Goal: Task Accomplishment & Management: Manage account settings

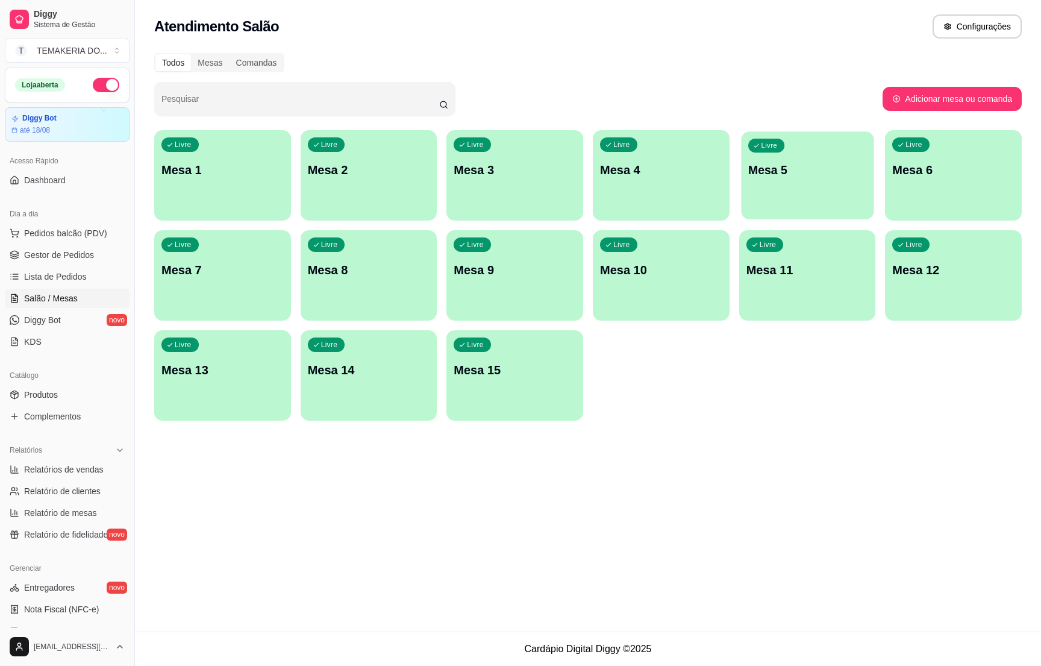
click at [774, 176] on p "Mesa 5" at bounding box center [808, 170] width 119 height 16
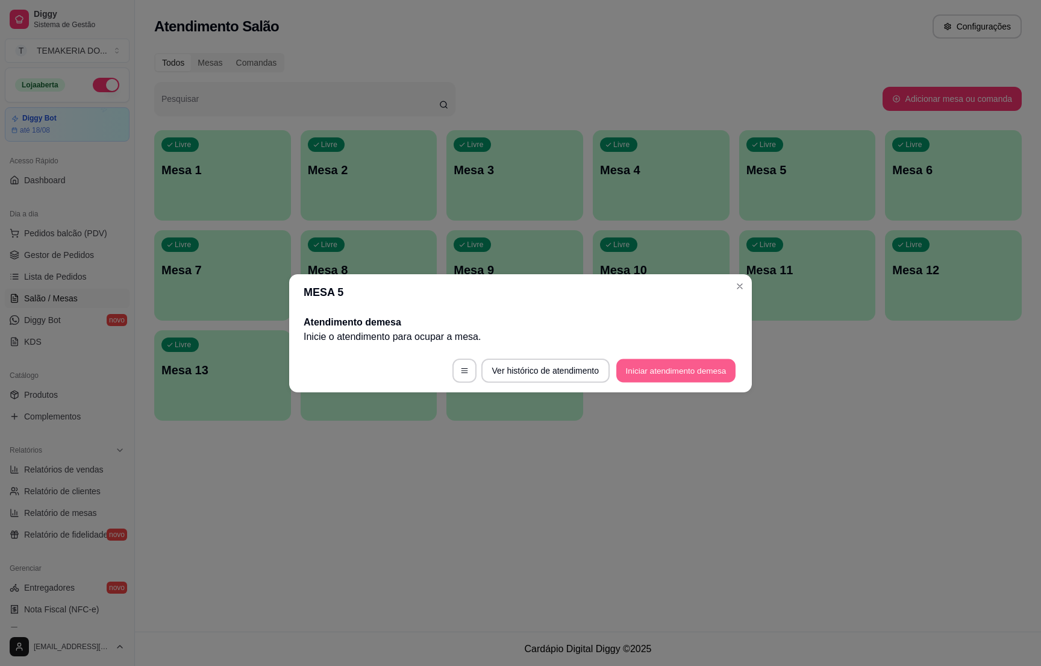
click at [629, 366] on button "Iniciar atendimento de mesa" at bounding box center [676, 371] width 119 height 24
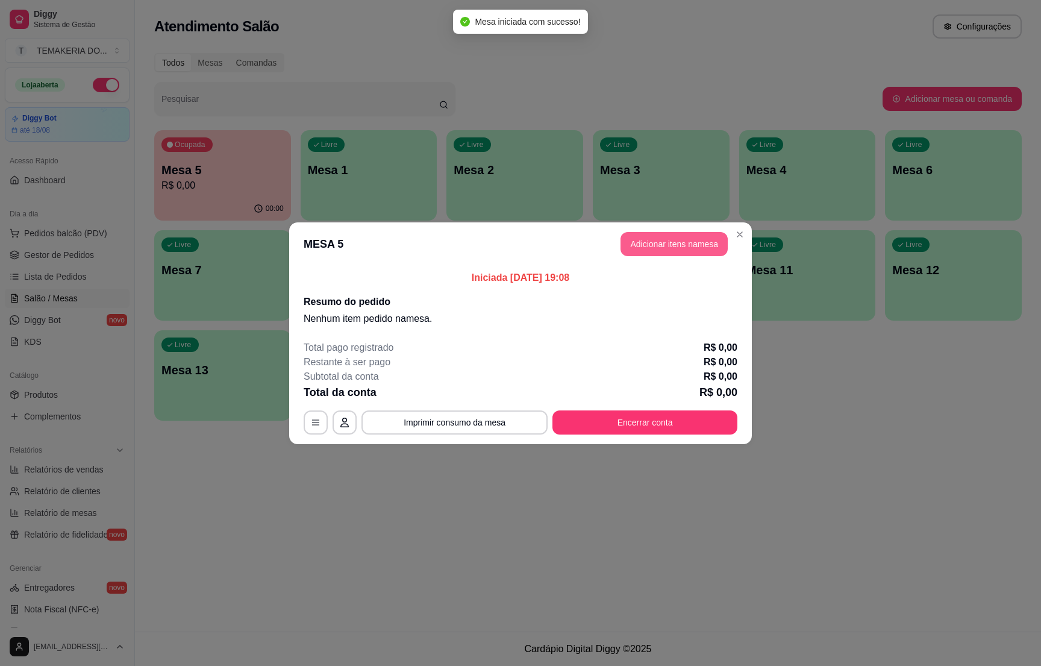
click at [635, 252] on button "Adicionar itens na mesa" at bounding box center [674, 244] width 107 height 24
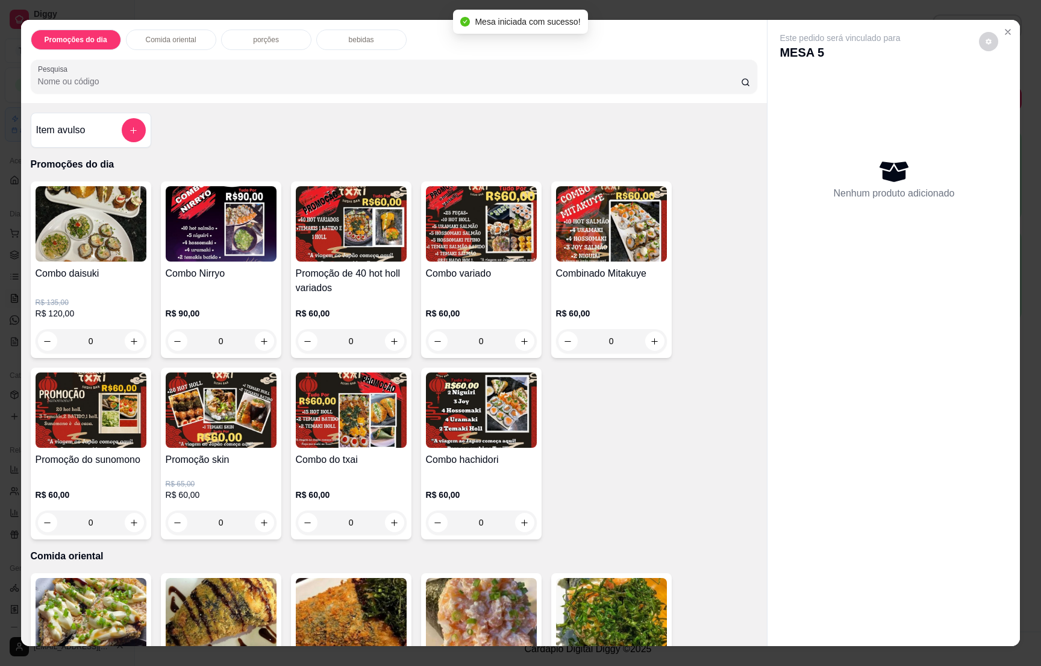
click at [122, 131] on button "add-separate-item" at bounding box center [134, 130] width 24 height 24
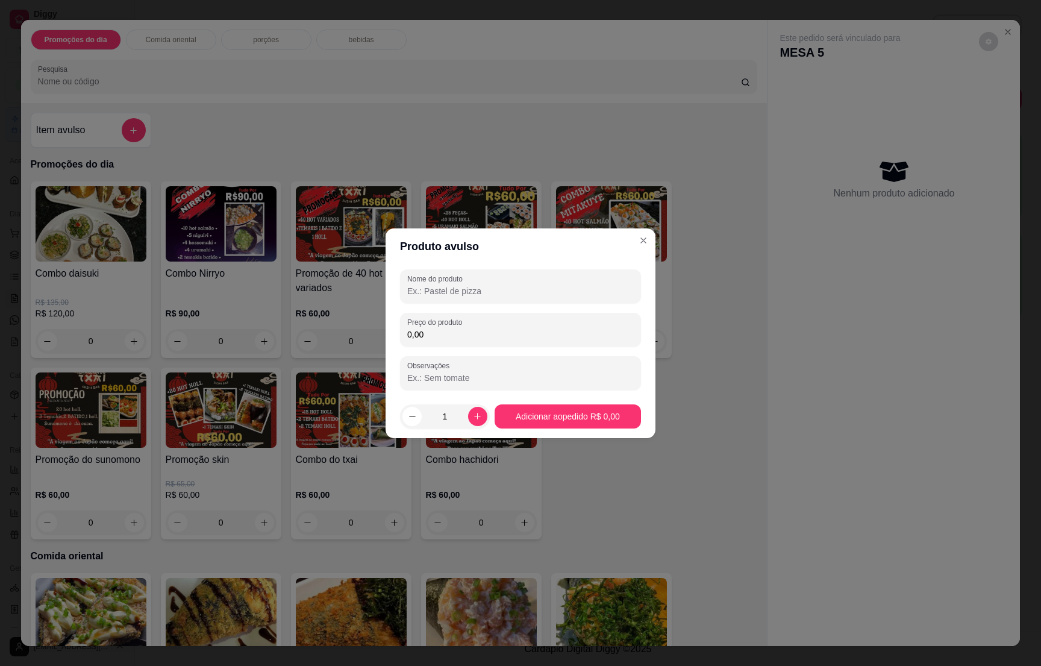
click at [445, 286] on input "Nome do produto" at bounding box center [520, 291] width 227 height 12
type input "1 rodizio"
click at [436, 331] on input "0,00" at bounding box center [520, 334] width 227 height 12
type input "190,00"
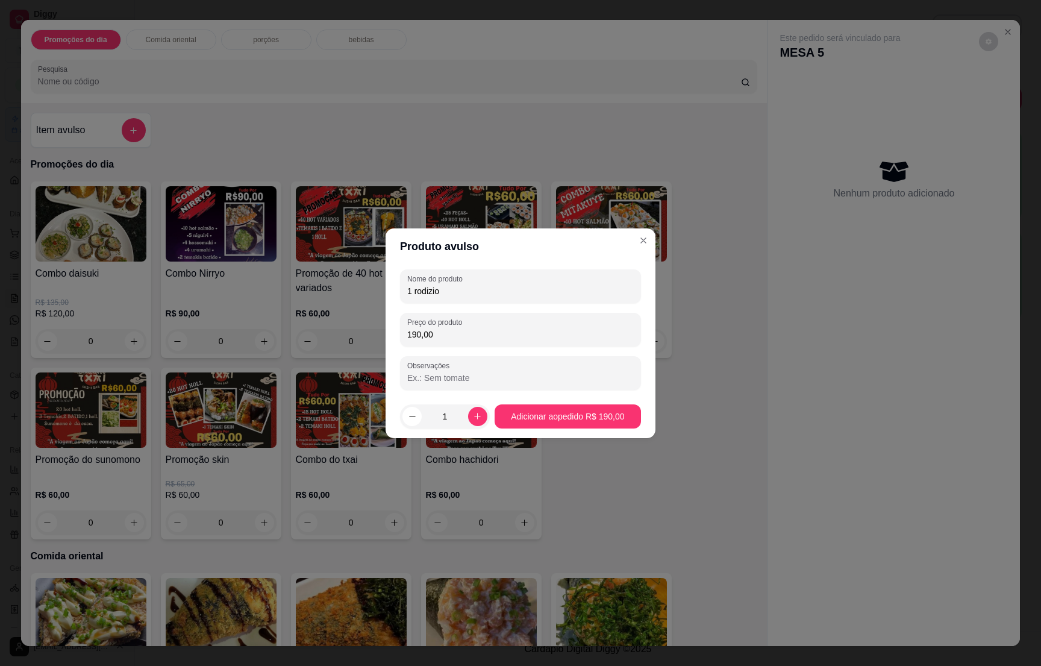
click at [450, 288] on input "1 rodizio" at bounding box center [520, 291] width 227 height 12
type input "1 rodizio dupla"
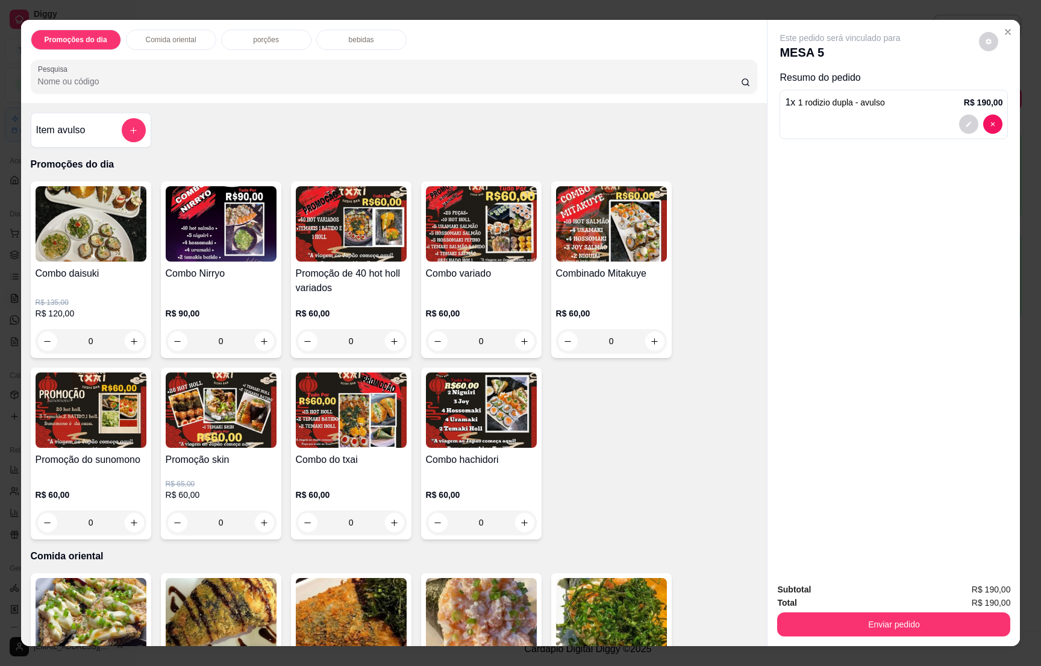
click at [341, 43] on div "bebidas" at bounding box center [361, 40] width 90 height 20
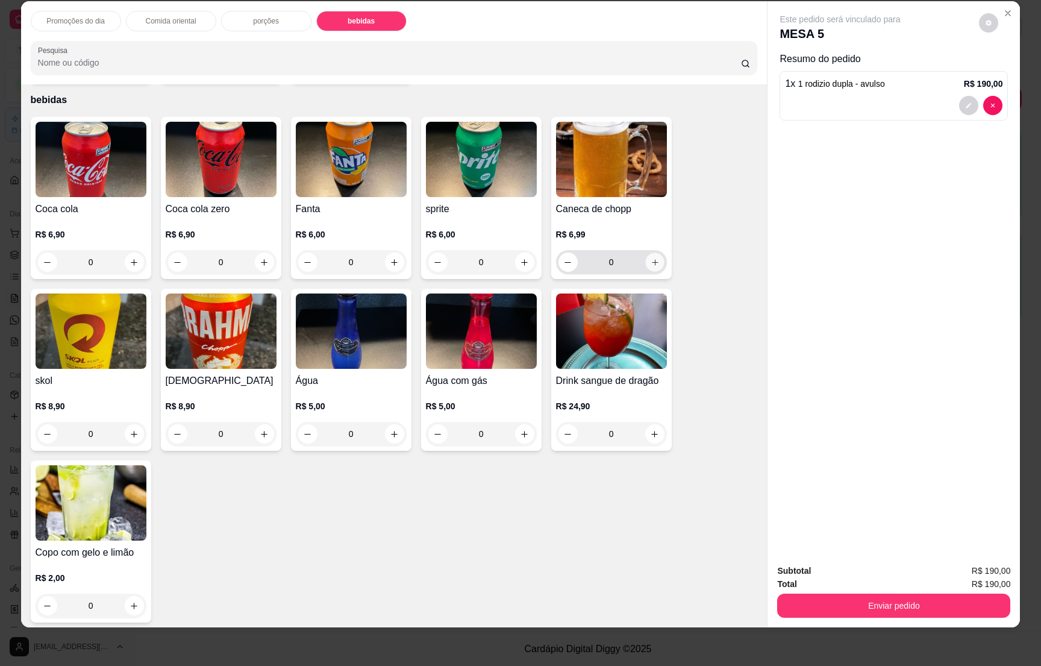
click at [651, 258] on icon "increase-product-quantity" at bounding box center [654, 262] width 9 height 9
type input "1"
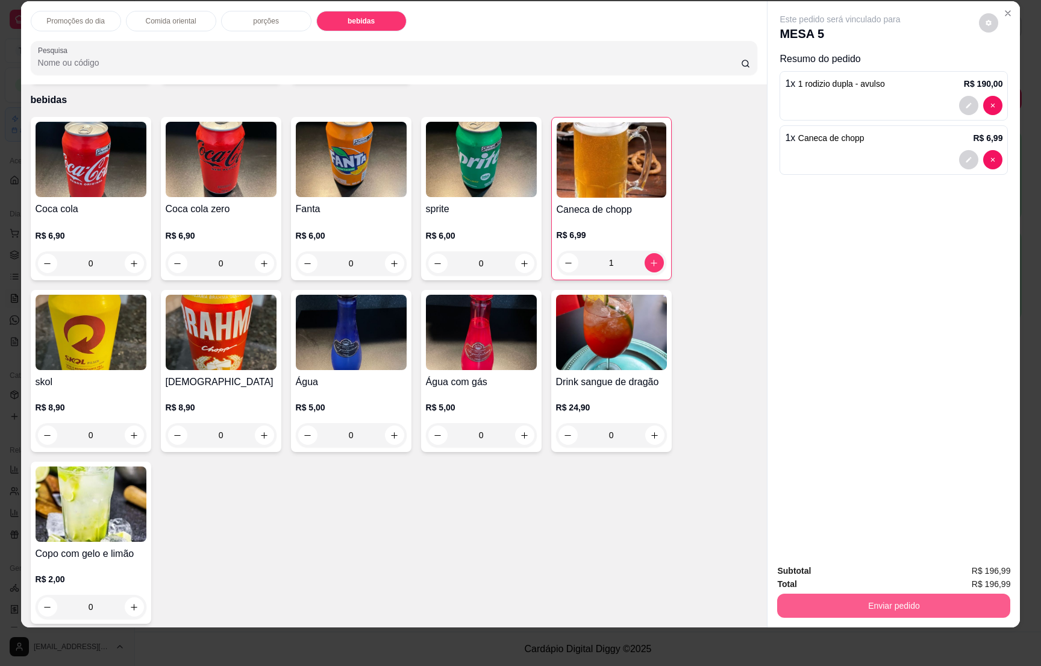
click at [904, 604] on button "Enviar pedido" at bounding box center [893, 606] width 233 height 24
click at [853, 580] on button "Não registrar e enviar pedido" at bounding box center [852, 576] width 122 height 22
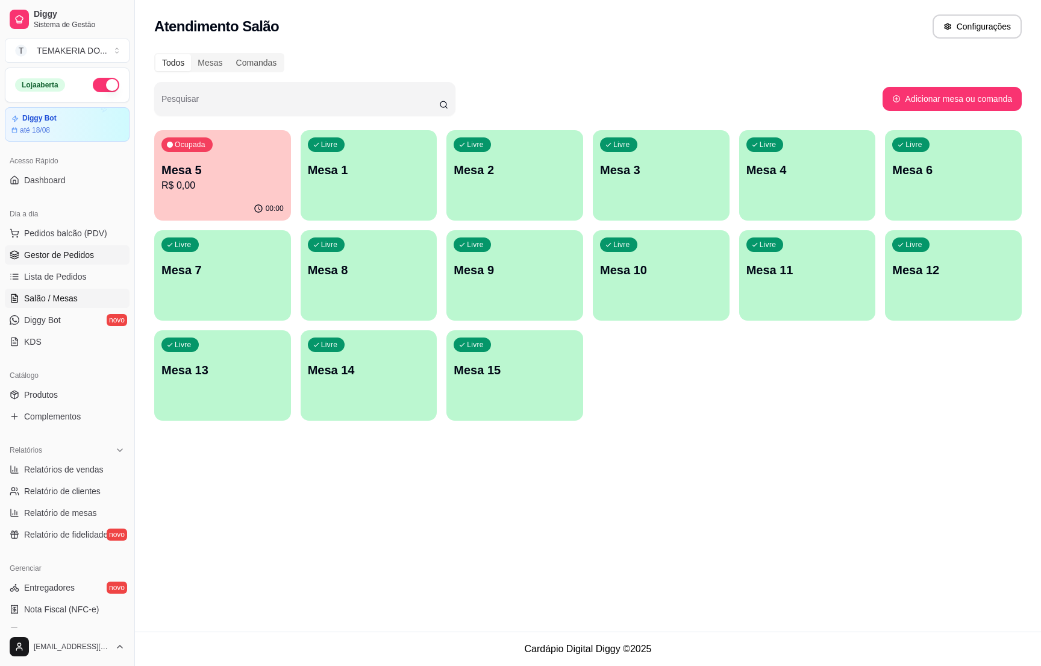
click at [53, 253] on span "Gestor de Pedidos" at bounding box center [59, 255] width 70 height 12
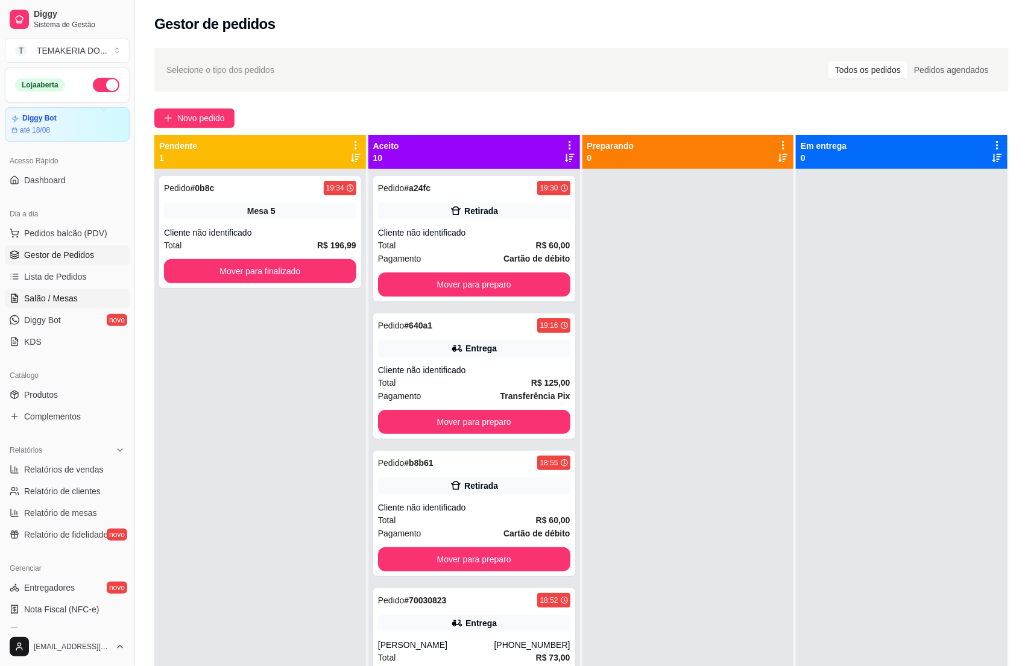
click at [56, 303] on span "Salão / Mesas" at bounding box center [51, 298] width 54 height 12
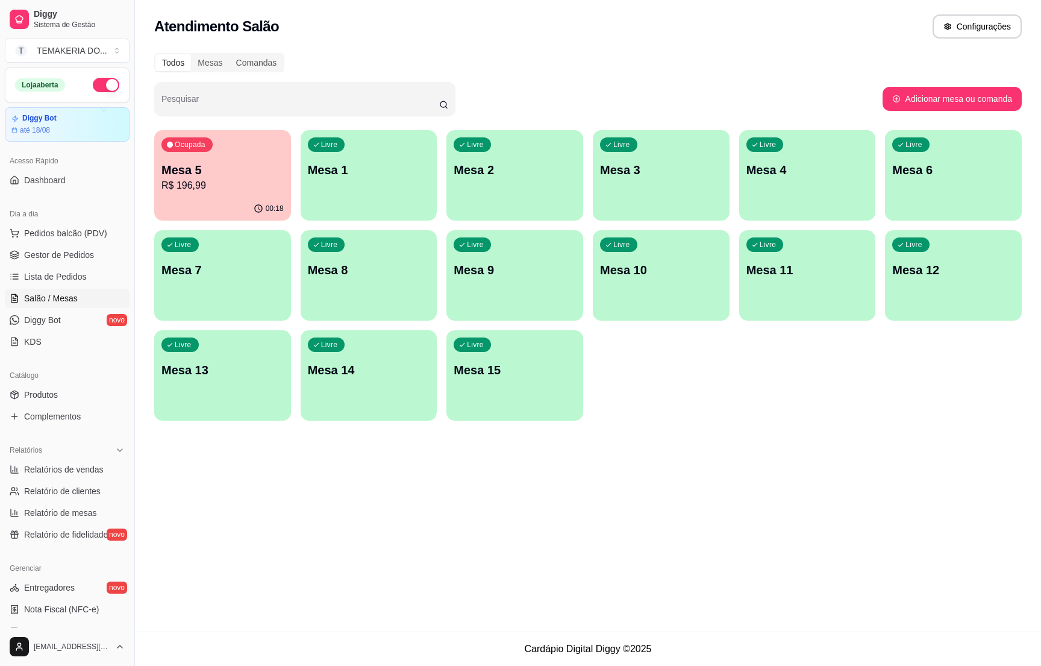
click at [232, 169] on p "Mesa 5" at bounding box center [223, 170] width 122 height 17
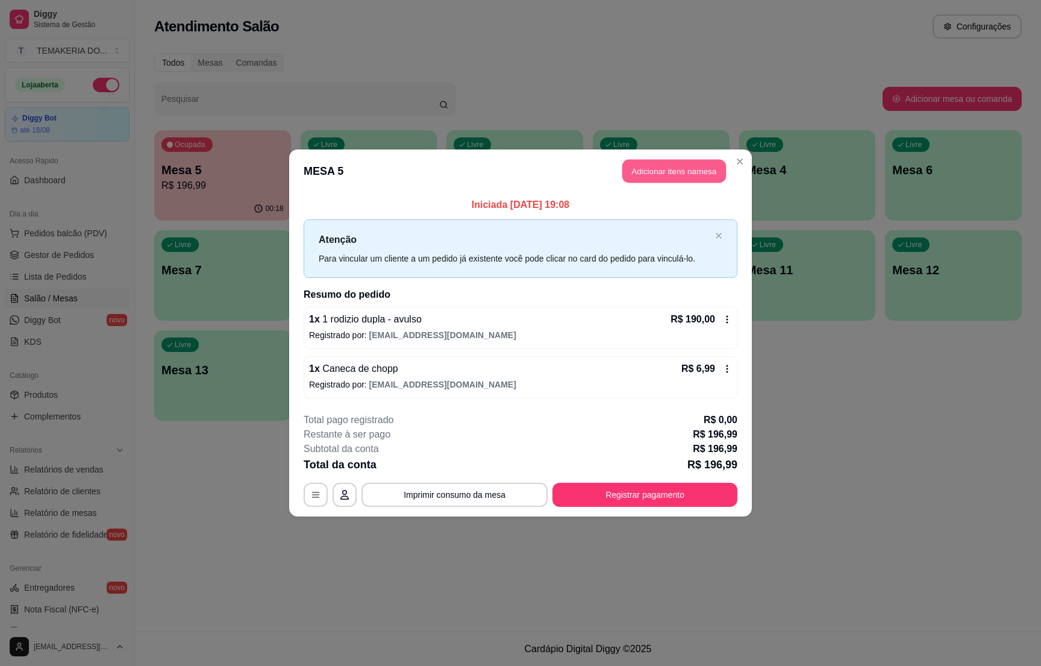
click at [644, 169] on button "Adicionar itens na mesa" at bounding box center [675, 172] width 104 height 24
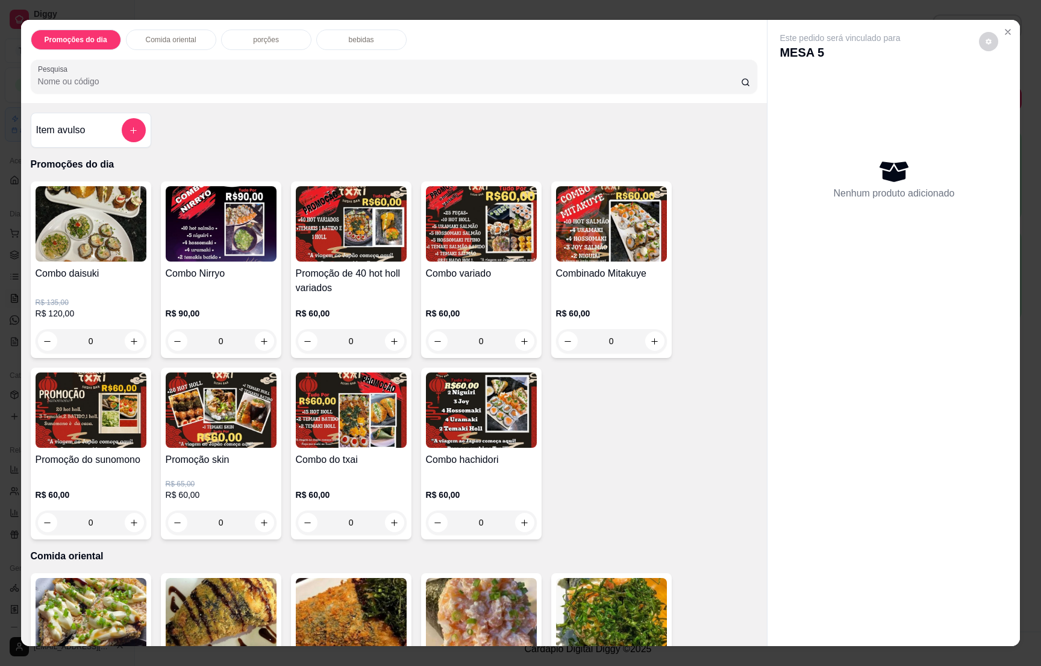
click at [339, 44] on div "bebidas" at bounding box center [361, 40] width 90 height 20
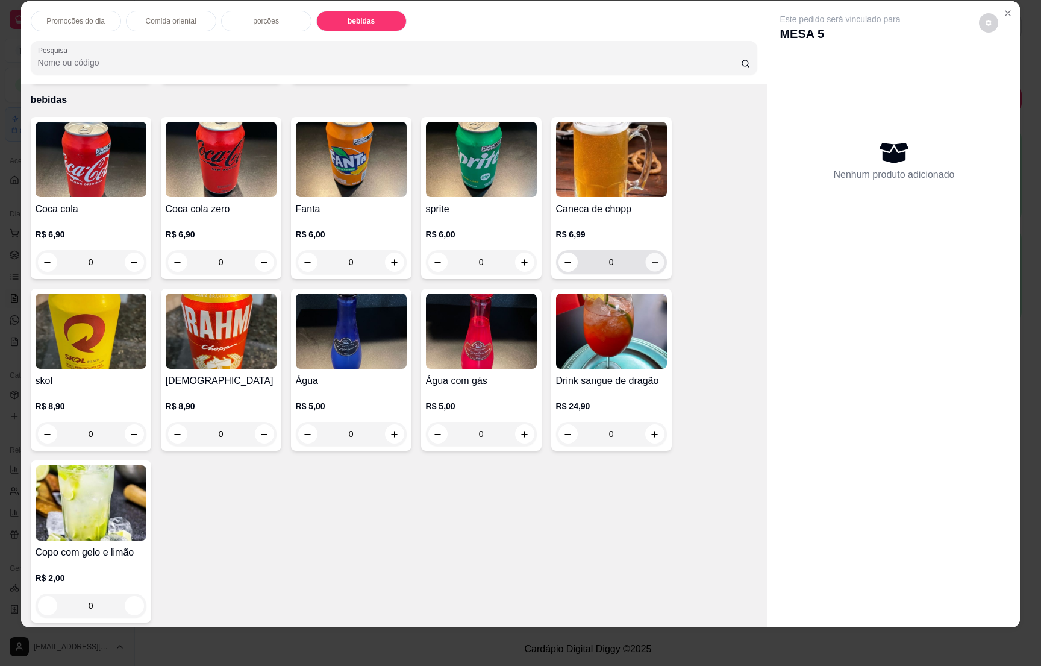
click at [650, 258] on icon "increase-product-quantity" at bounding box center [654, 262] width 9 height 9
type input "1"
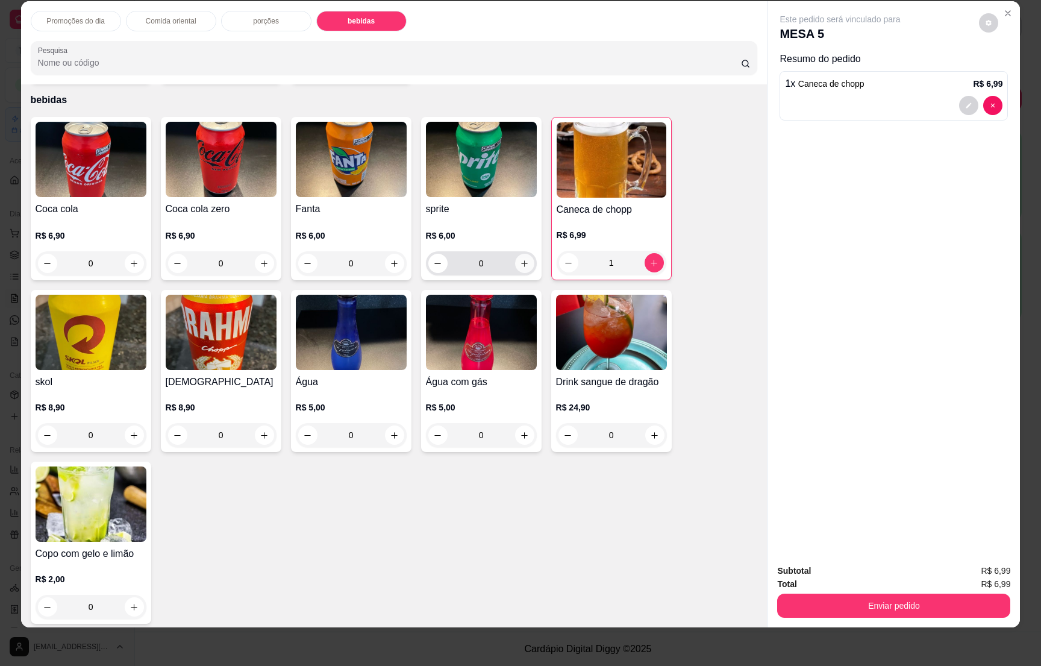
click at [520, 259] on icon "increase-product-quantity" at bounding box center [524, 263] width 9 height 9
type input "1"
click at [520, 431] on icon "increase-product-quantity" at bounding box center [524, 435] width 9 height 9
type input "1"
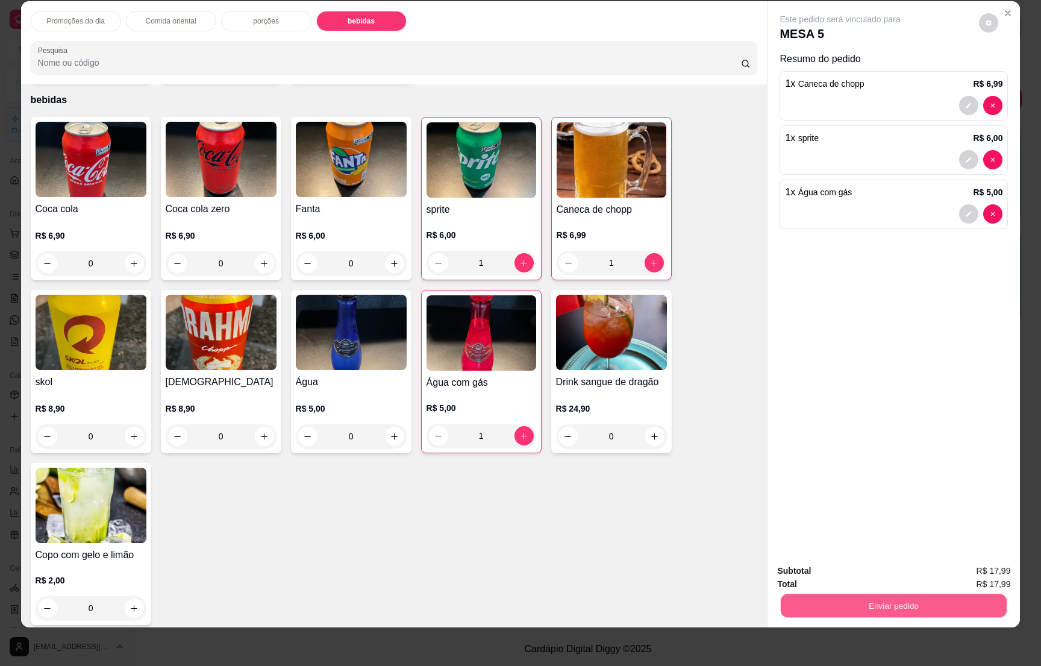
click at [908, 607] on button "Enviar pedido" at bounding box center [894, 606] width 226 height 24
click at [867, 572] on button "Não registrar e enviar pedido" at bounding box center [852, 576] width 122 height 22
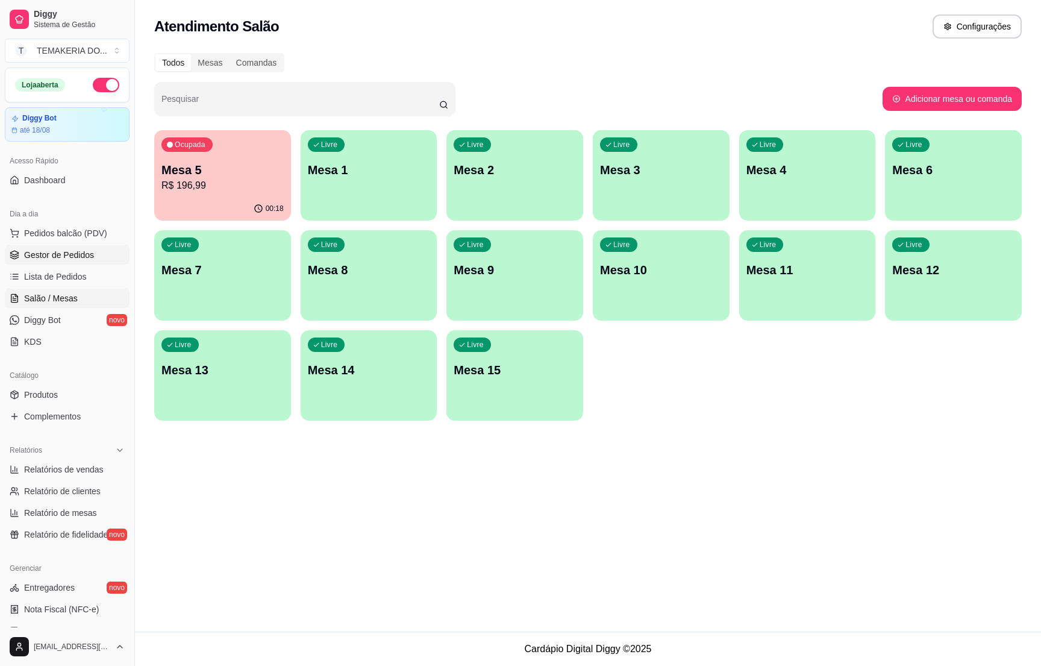
click at [58, 248] on link "Gestor de Pedidos" at bounding box center [67, 254] width 125 height 19
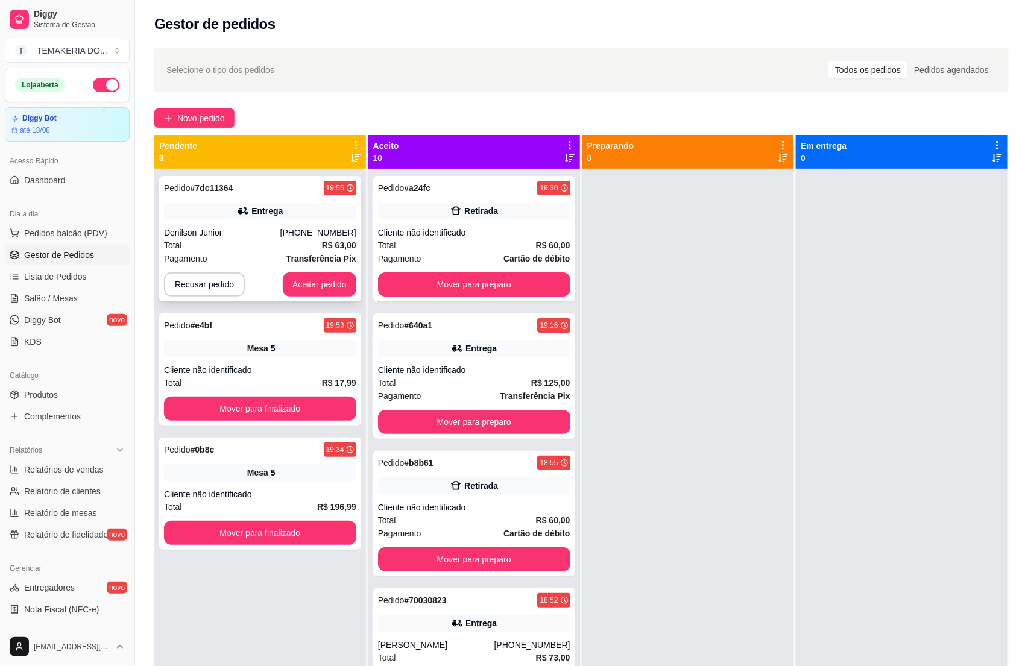
click at [227, 235] on div "Denilson Junior" at bounding box center [222, 233] width 116 height 12
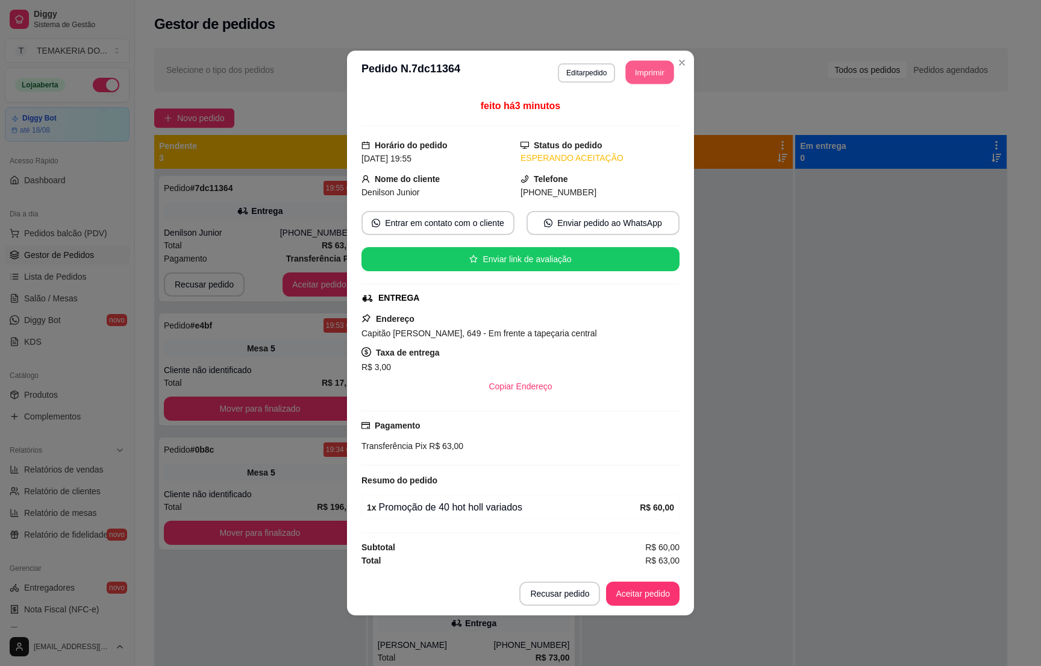
click at [635, 69] on button "Imprimir" at bounding box center [650, 73] width 48 height 24
click at [823, 553] on div "**********" at bounding box center [520, 333] width 1041 height 666
click at [646, 585] on button "Aceitar pedido" at bounding box center [643, 594] width 74 height 24
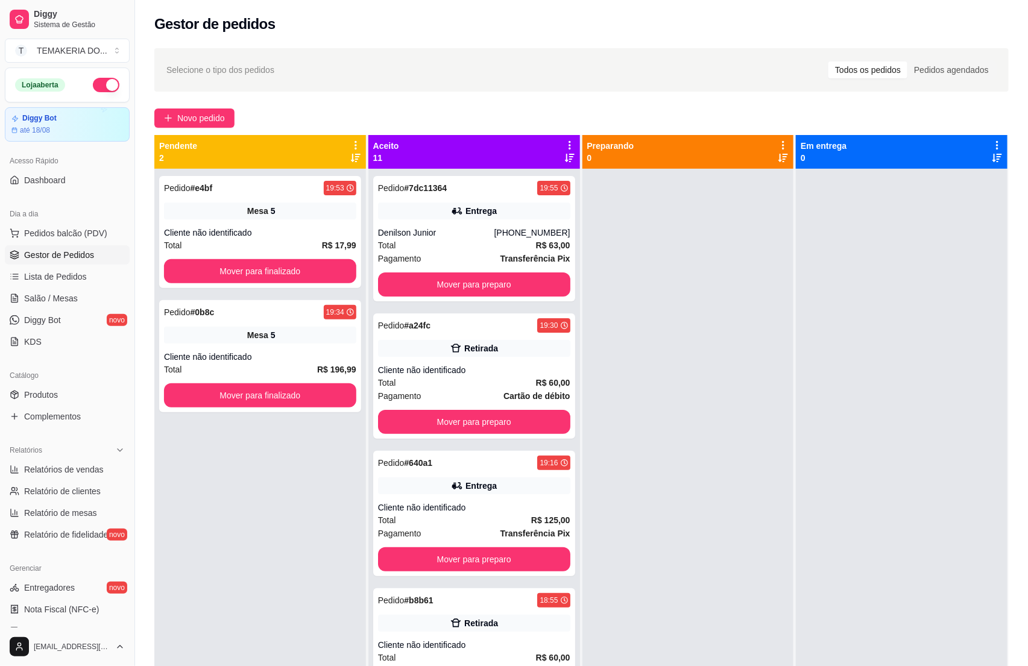
click at [199, 424] on div "Pedido # e4bf 19:53 Mesa 5 Cliente não identificado Total R$ 17,99 Mover para f…" at bounding box center [260, 502] width 212 height 666
click at [44, 237] on span "Pedidos balcão (PDV)" at bounding box center [65, 233] width 83 height 12
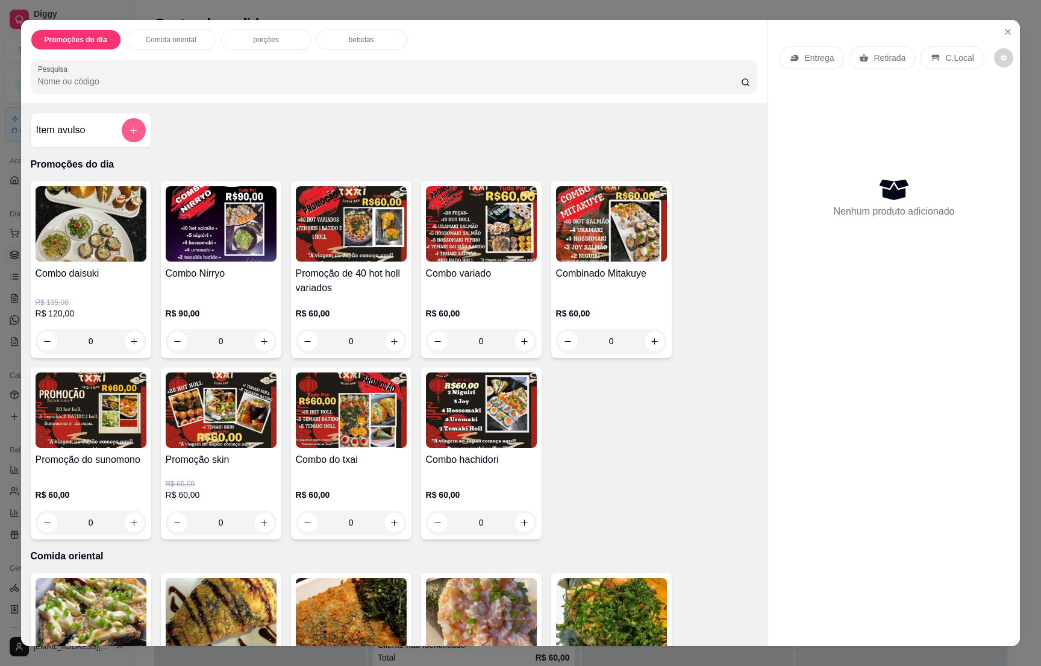
click at [122, 133] on button "add-separate-item" at bounding box center [134, 130] width 24 height 24
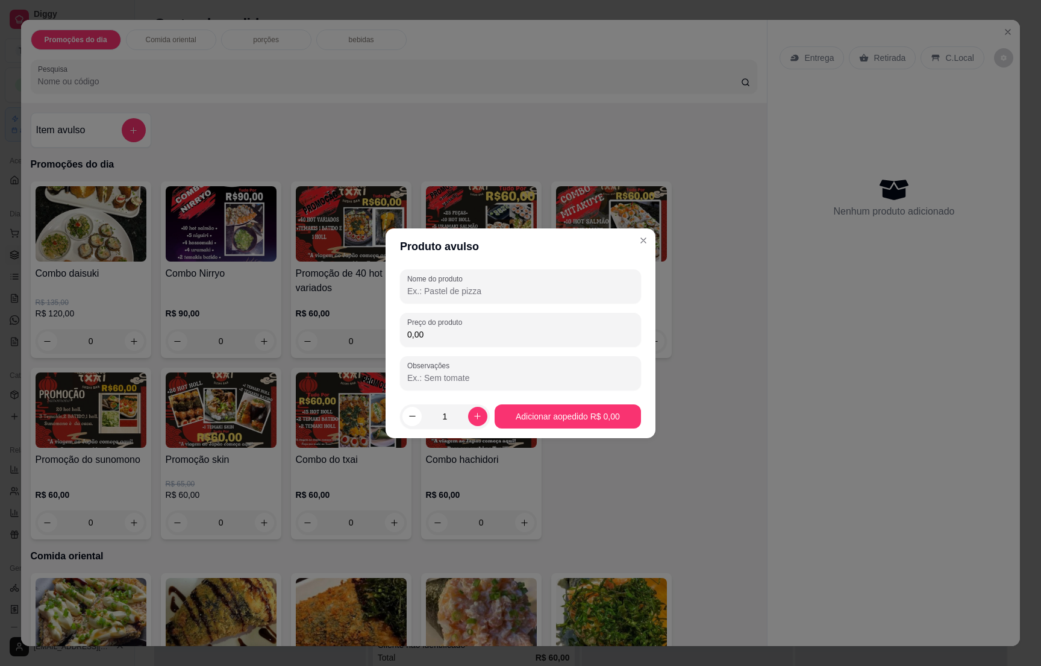
click at [434, 285] on input "Nome do produto" at bounding box center [520, 291] width 227 height 12
type input "3 temaki holl 110g"
click at [463, 322] on label "Preço do produto" at bounding box center [436, 322] width 59 height 10
click at [463, 328] on input "0,00" at bounding box center [520, 334] width 227 height 12
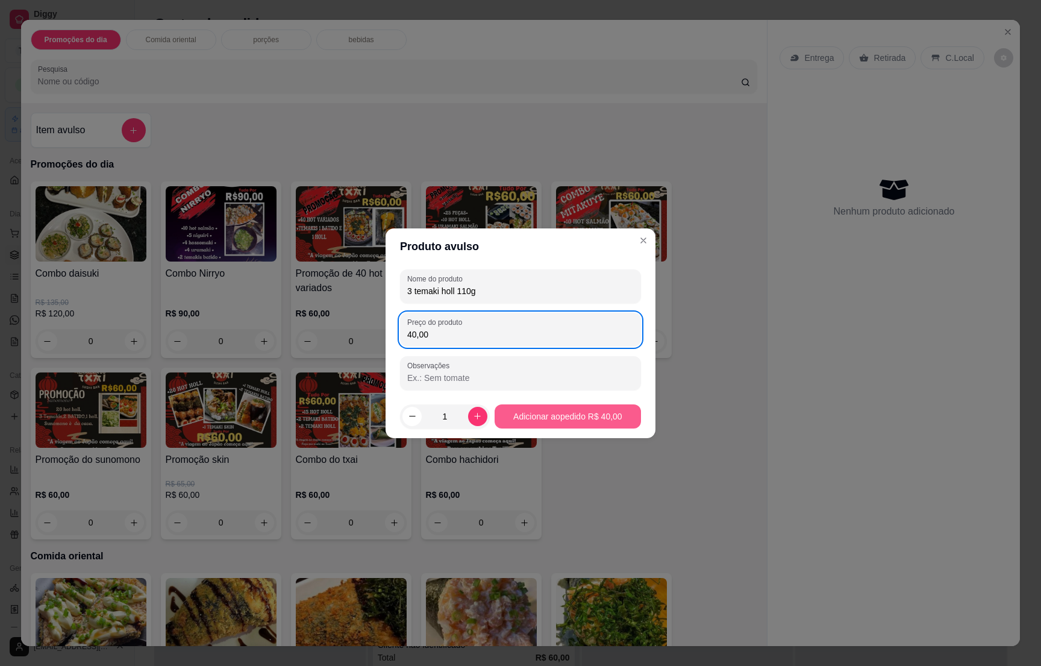
type input "40,00"
click at [577, 409] on div "Combo daisuki R$ 135,00 R$ 120,00 0 Combo Nirryo R$ 90,00 0 Promoção de 40 hot …" at bounding box center [394, 360] width 727 height 358
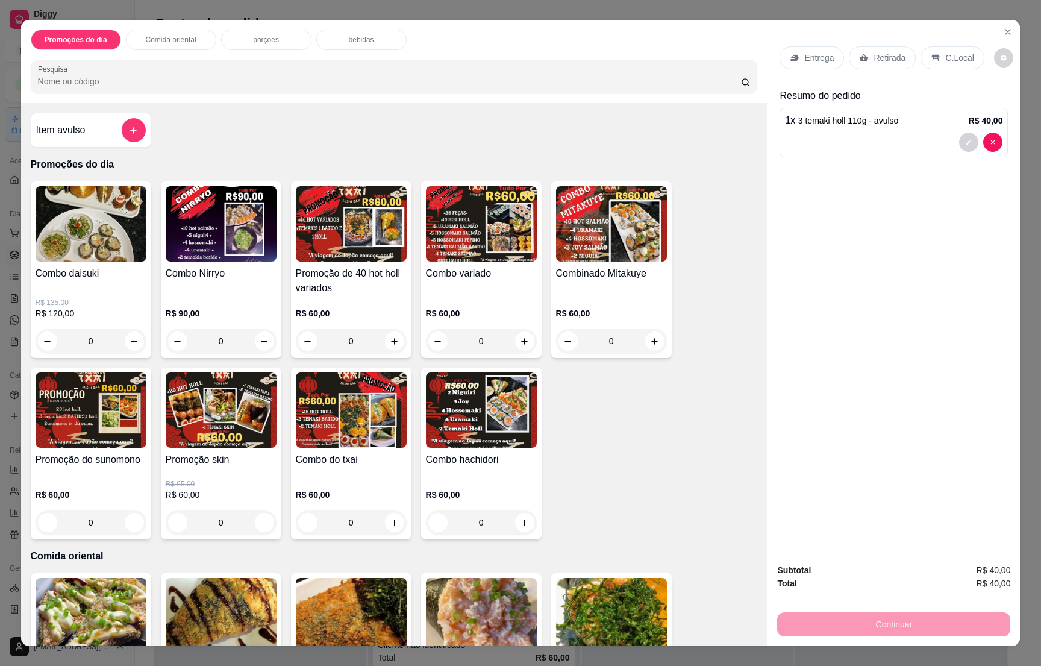
click at [862, 54] on icon at bounding box center [864, 58] width 10 height 10
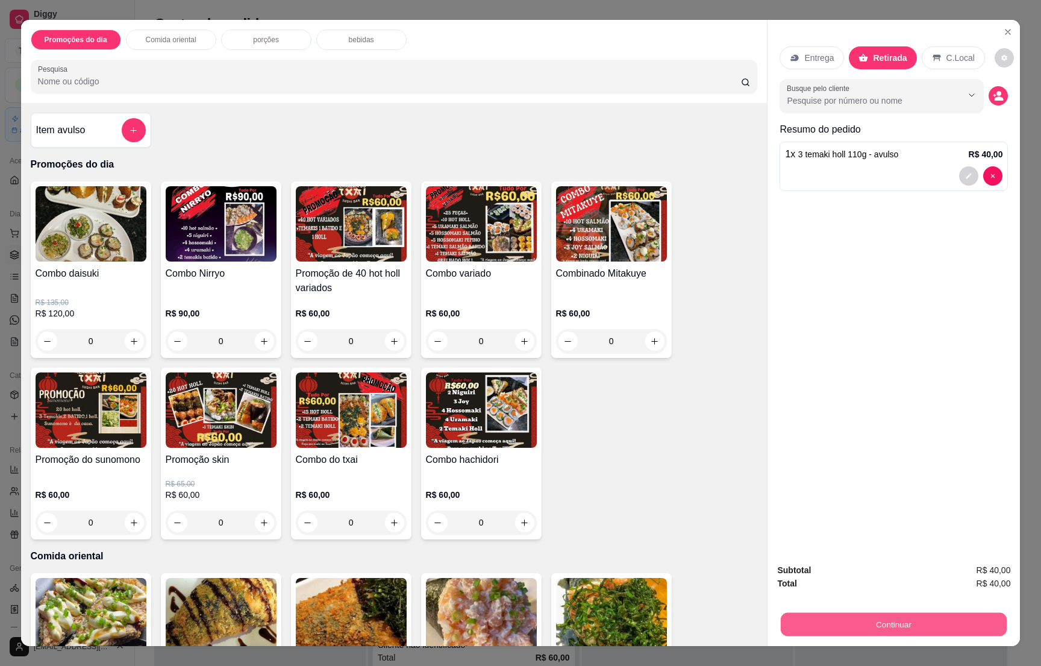
click at [823, 633] on button "Continuar" at bounding box center [894, 624] width 226 height 24
click at [589, 281] on div "Débito" at bounding box center [603, 274] width 86 height 71
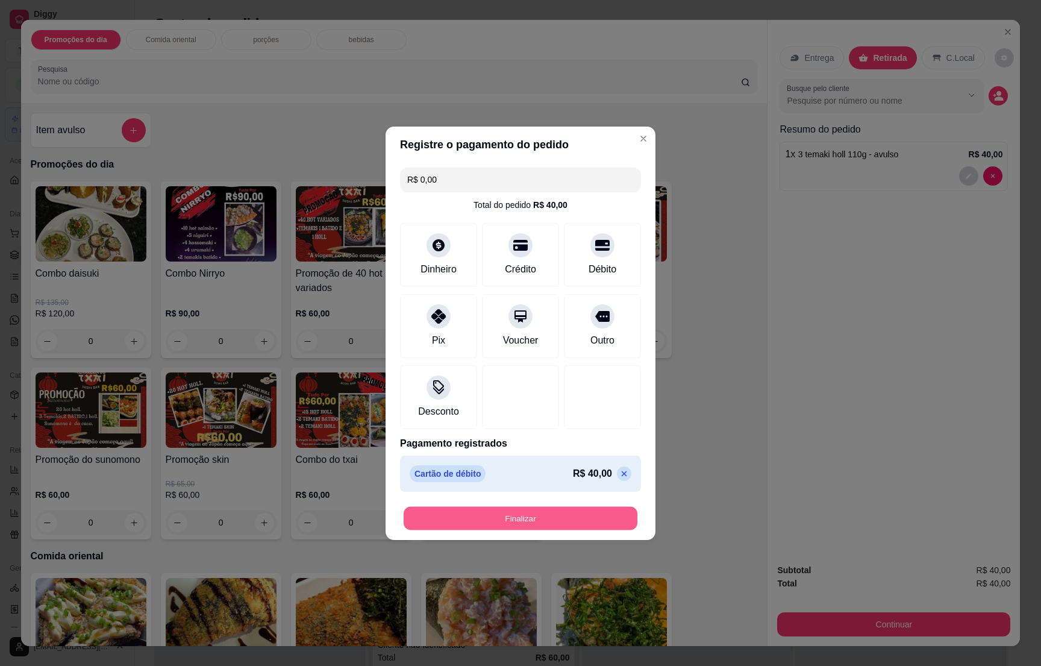
click at [517, 519] on button "Finalizar" at bounding box center [521, 518] width 234 height 24
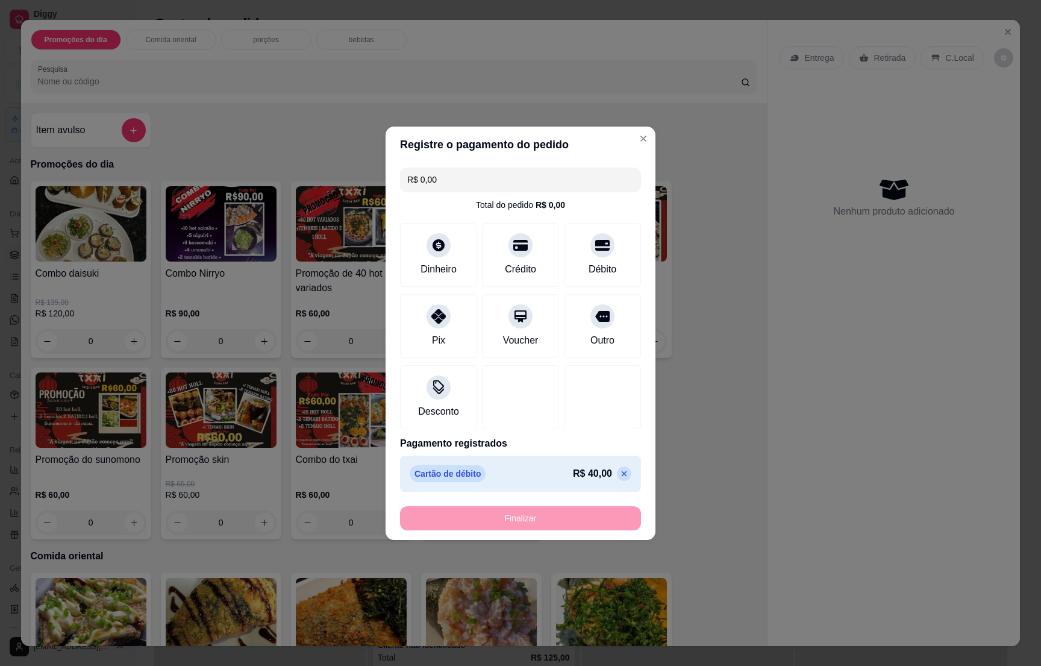
type input "-R$ 40,00"
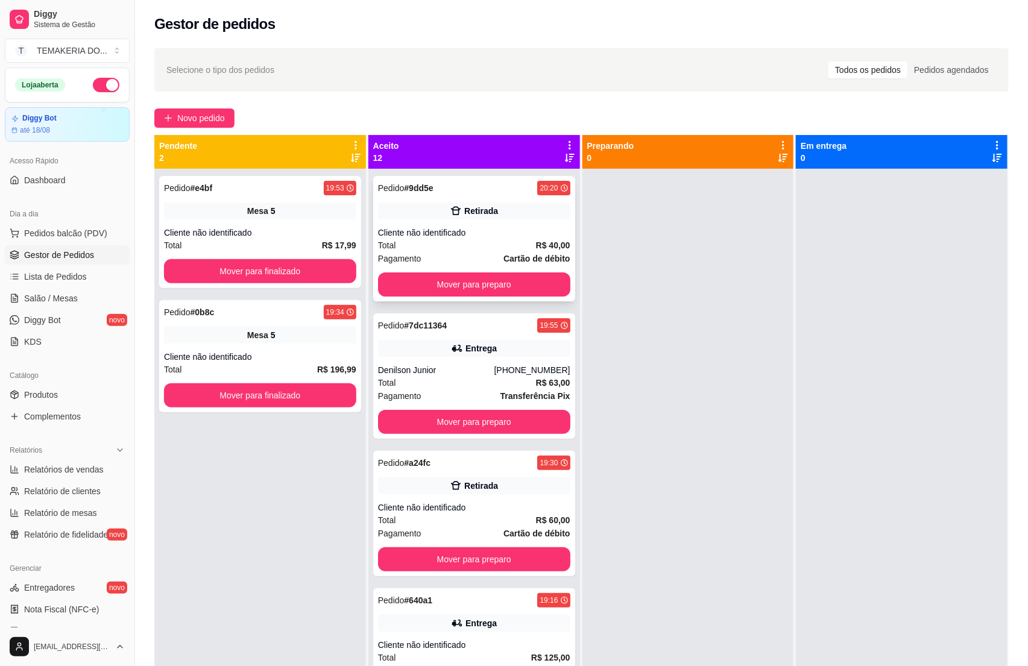
click at [469, 237] on div "Cliente não identificado" at bounding box center [474, 233] width 192 height 12
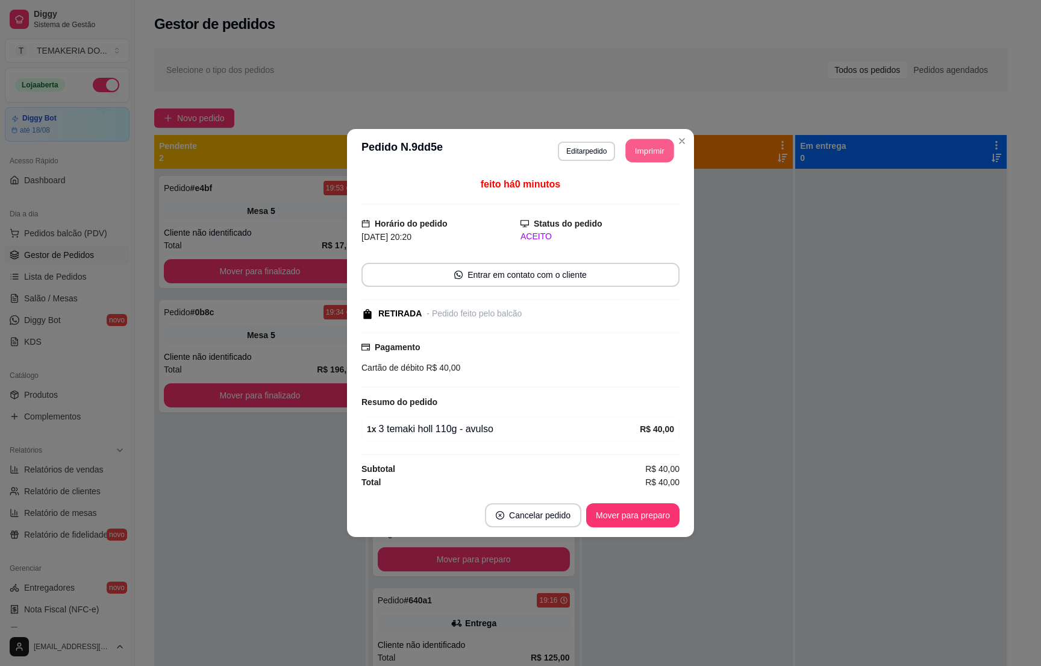
click at [653, 141] on button "Imprimir" at bounding box center [650, 151] width 48 height 24
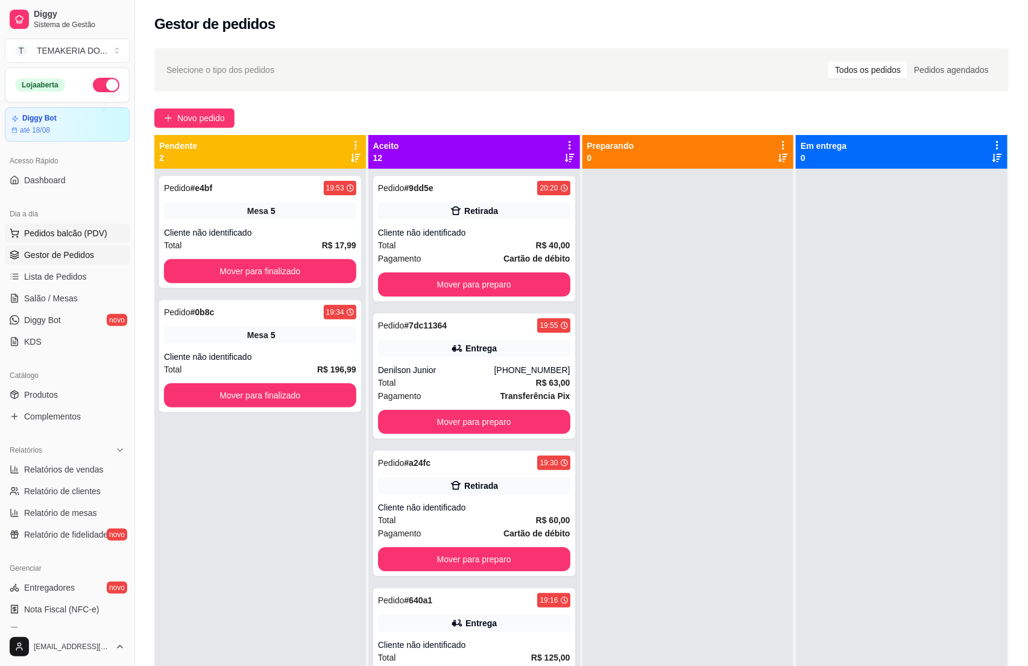
click at [57, 231] on span "Pedidos balcão (PDV)" at bounding box center [65, 233] width 83 height 12
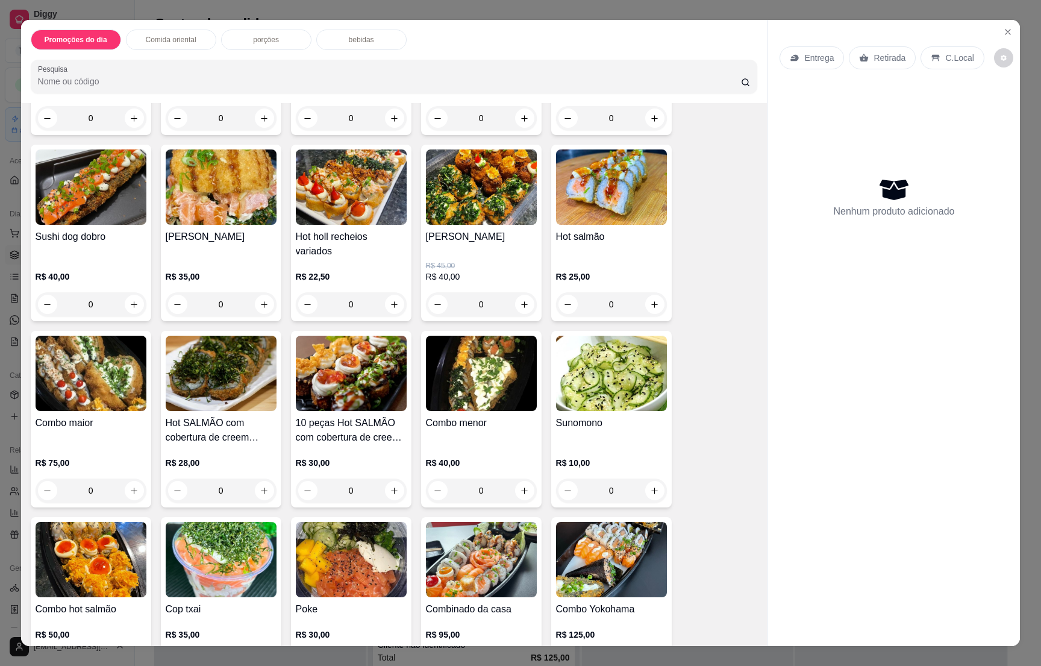
scroll to position [1989, 0]
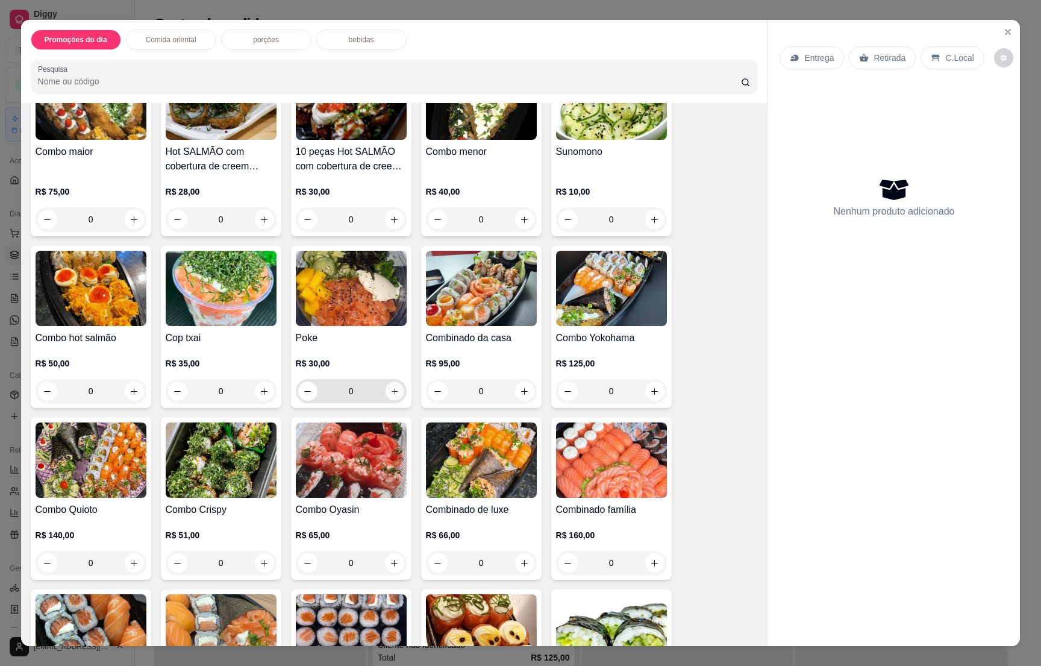
click at [390, 387] on icon "increase-product-quantity" at bounding box center [394, 391] width 9 height 9
type input "1"
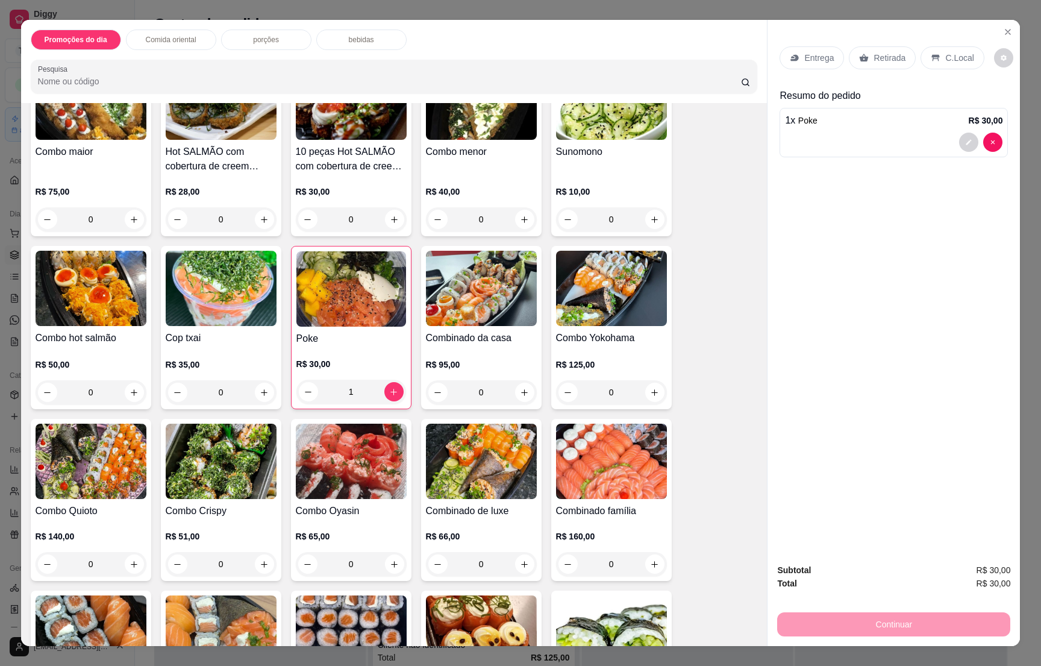
click at [805, 56] on p "Entrega" at bounding box center [820, 58] width 30 height 12
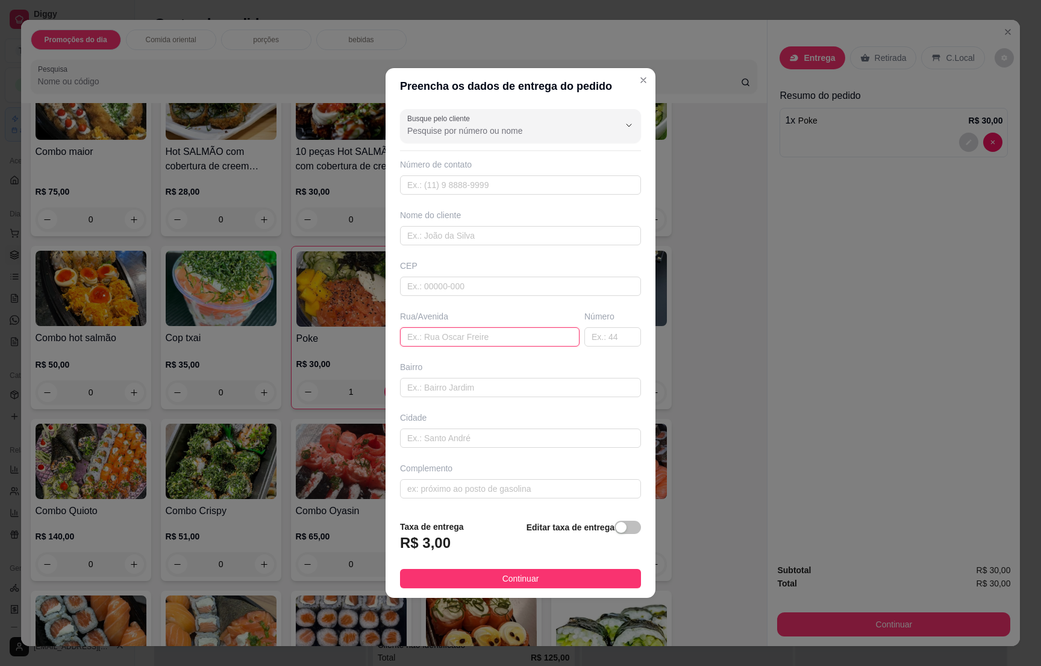
click at [444, 339] on input "text" at bounding box center [490, 336] width 180 height 19
type input "[PERSON_NAME]"
click at [585, 328] on input "text" at bounding box center [613, 336] width 57 height 19
click at [586, 335] on input "text" at bounding box center [613, 336] width 57 height 19
type input "1077"
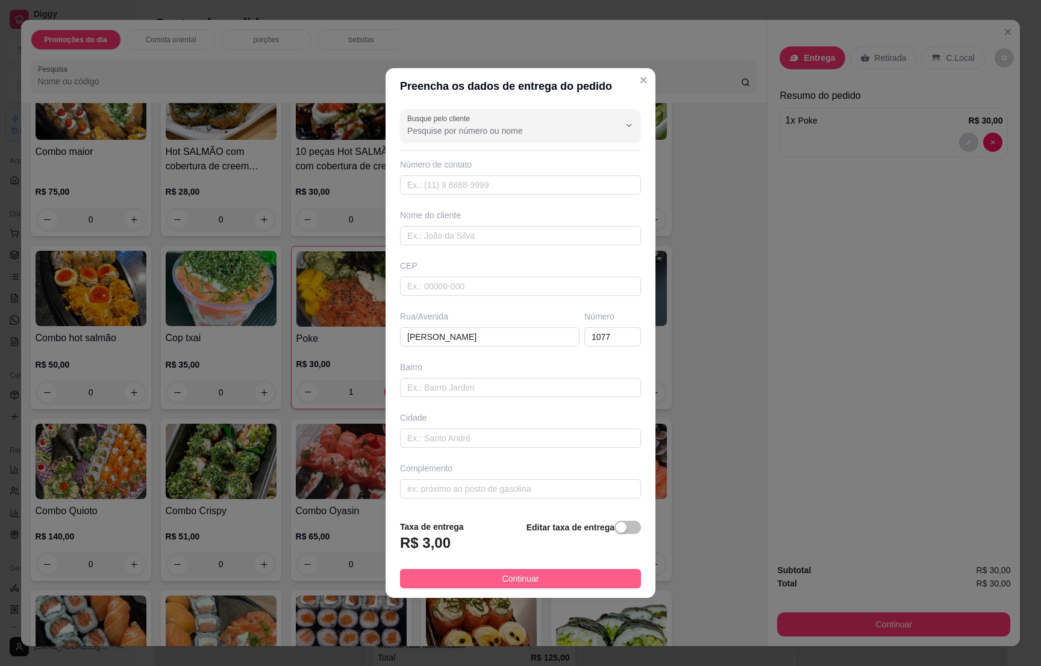
click at [496, 588] on button "Continuar" at bounding box center [520, 578] width 241 height 19
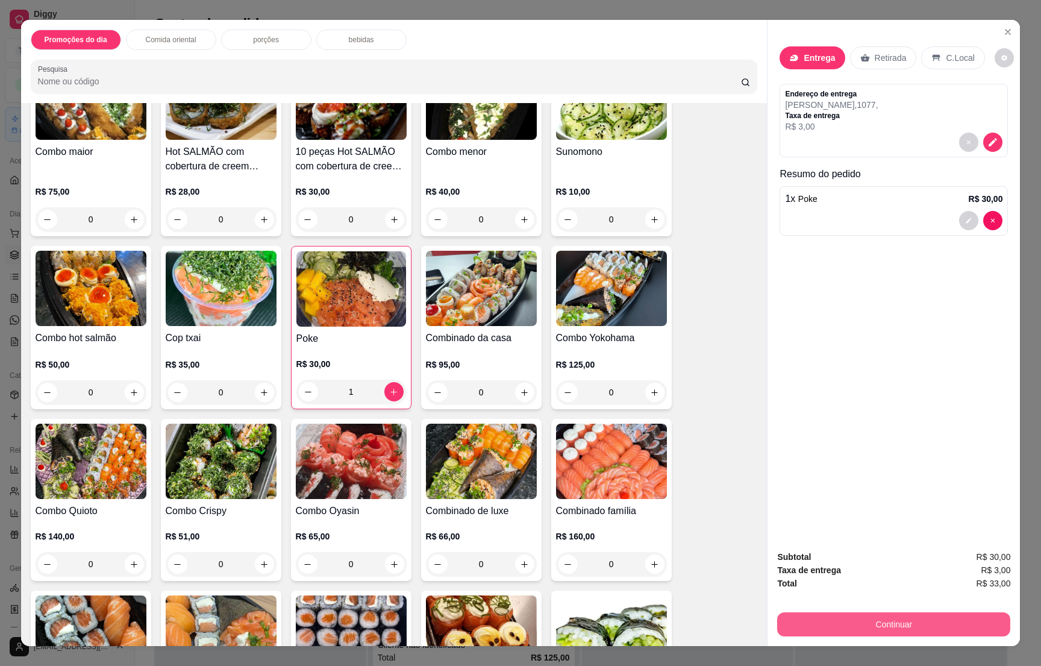
click at [897, 626] on button "Continuar" at bounding box center [893, 624] width 233 height 24
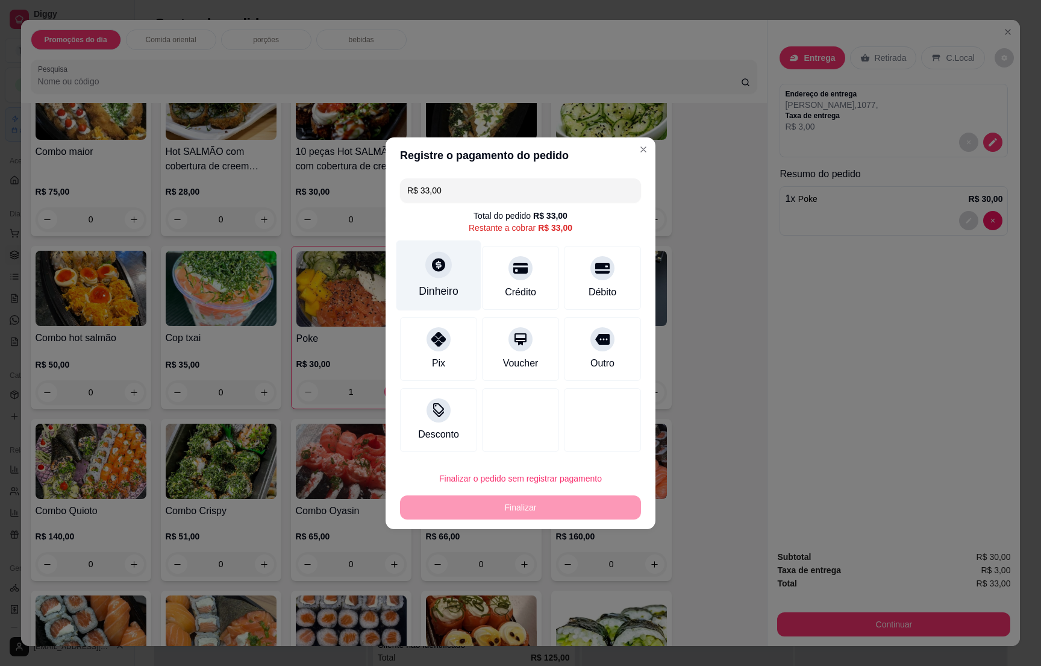
click at [434, 280] on div "Dinheiro" at bounding box center [439, 275] width 85 height 71
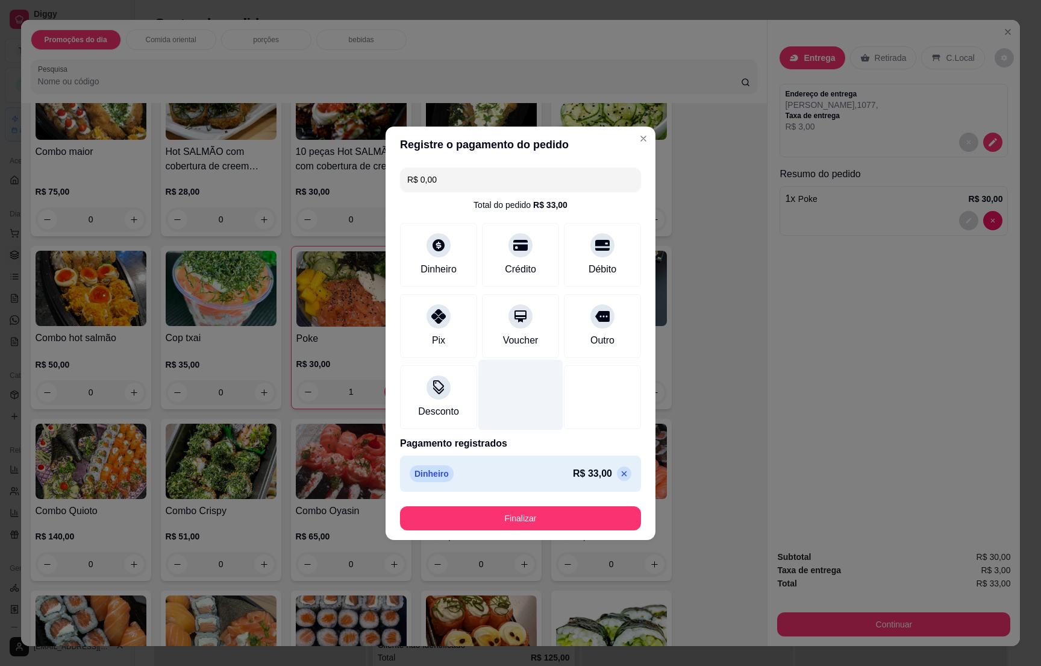
type input "R$ 0,00"
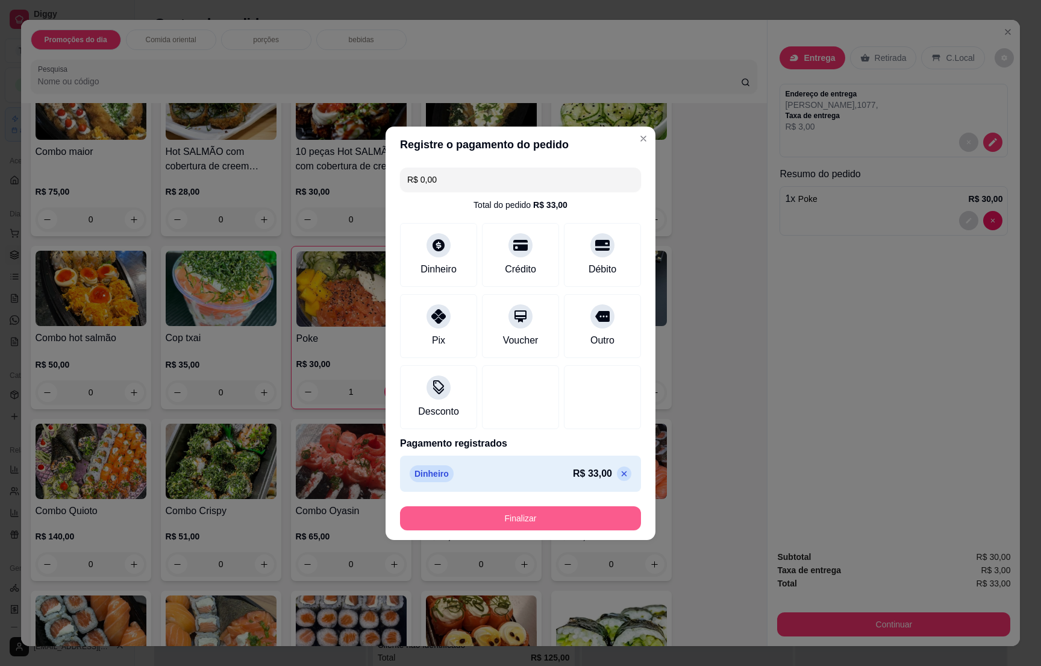
click at [561, 519] on button "Finalizar" at bounding box center [520, 518] width 241 height 24
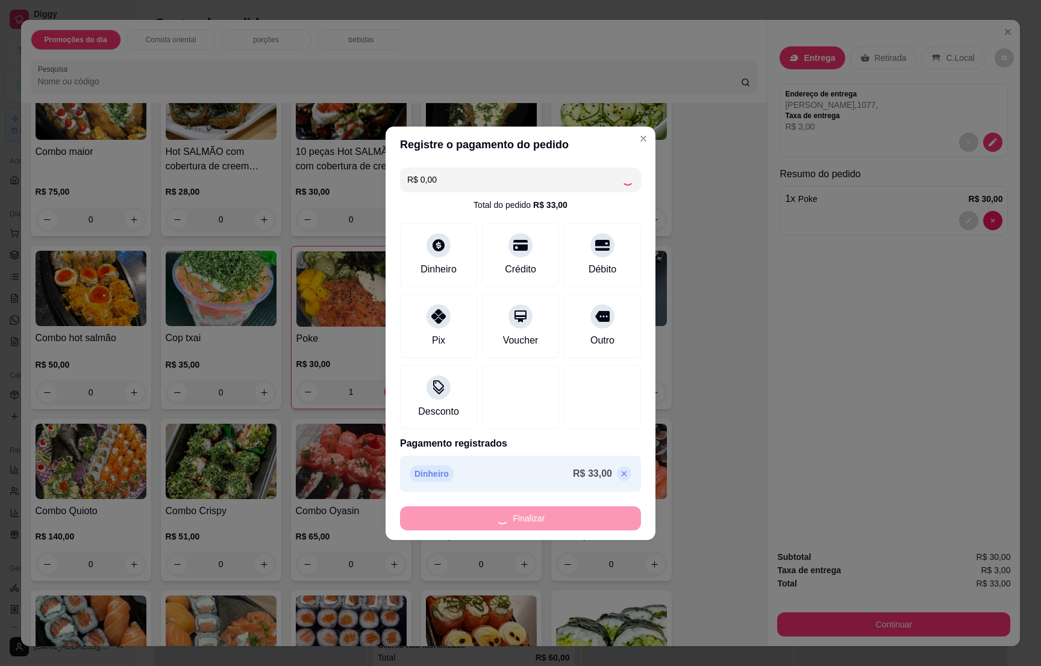
type input "0"
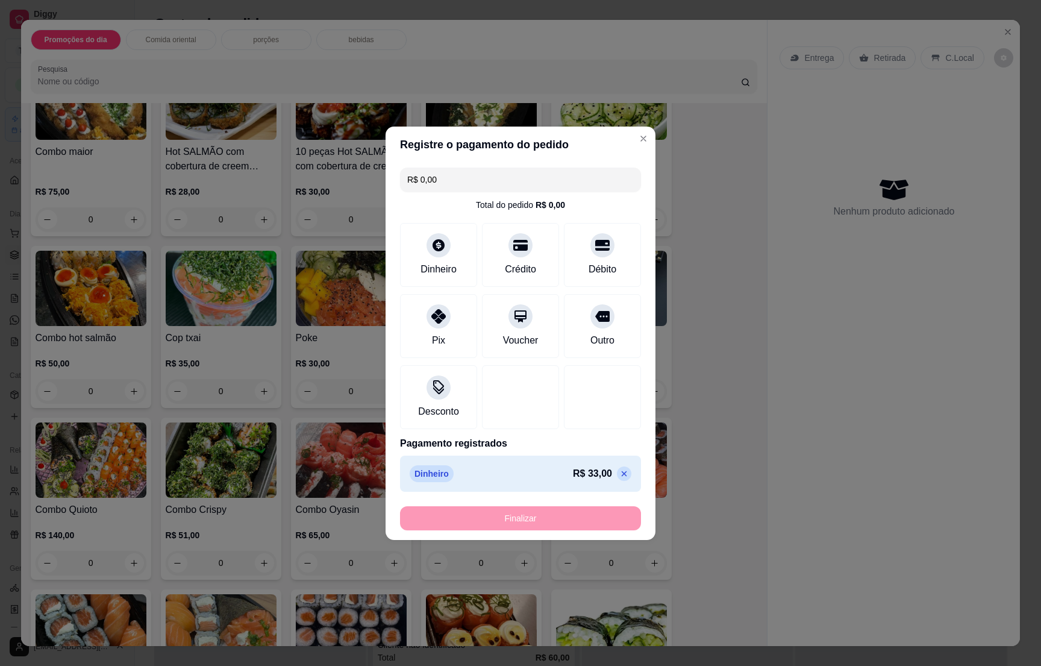
type input "-R$ 33,00"
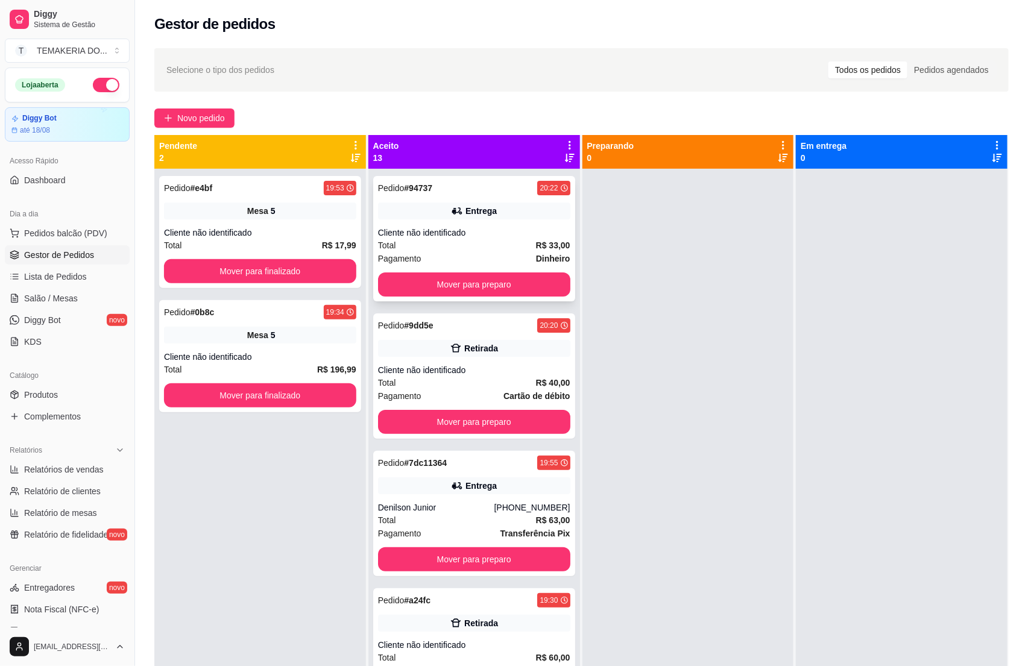
click at [485, 225] on div "Pedido # 94737 20:22 Entrega Cliente não identificado Total R$ 33,00 Pagamento …" at bounding box center [474, 238] width 202 height 125
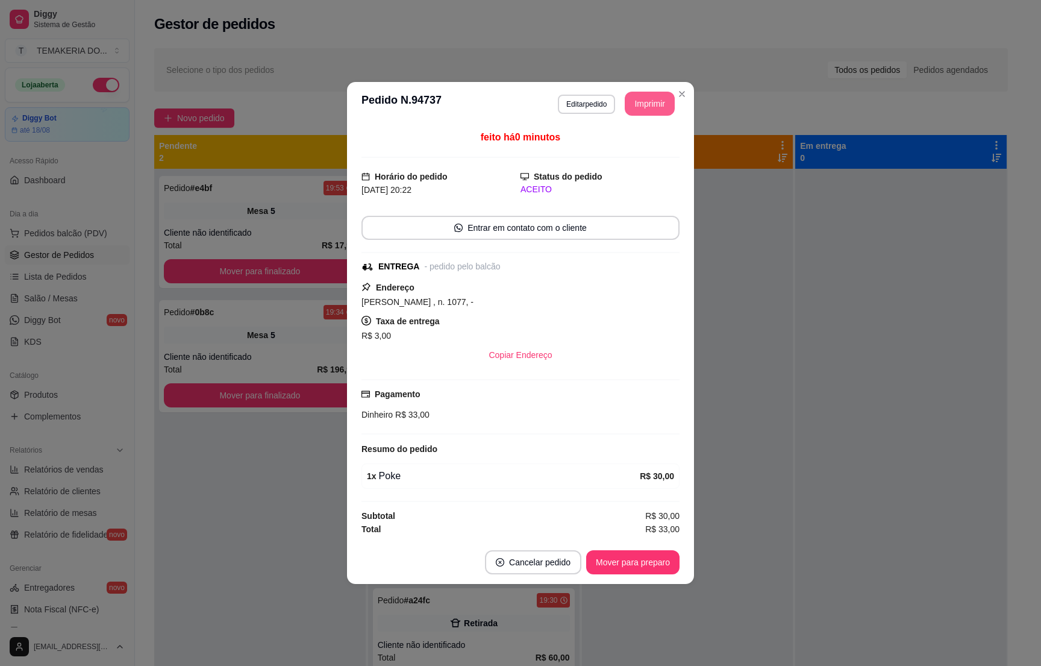
click at [639, 105] on button "Imprimir" at bounding box center [650, 104] width 50 height 24
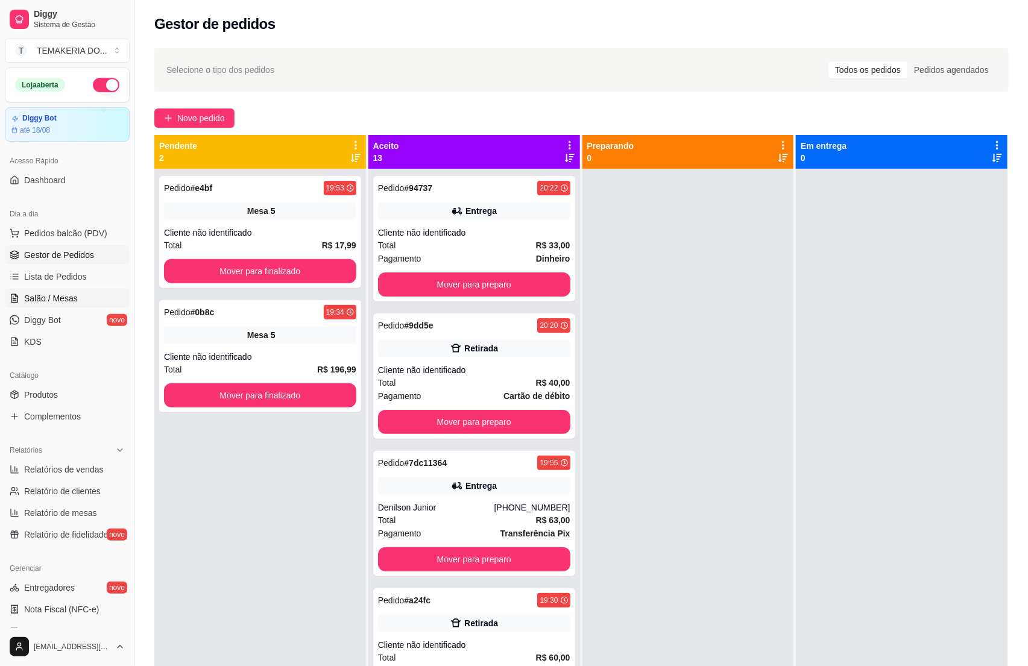
click at [26, 293] on span "Salão / Mesas" at bounding box center [51, 298] width 54 height 12
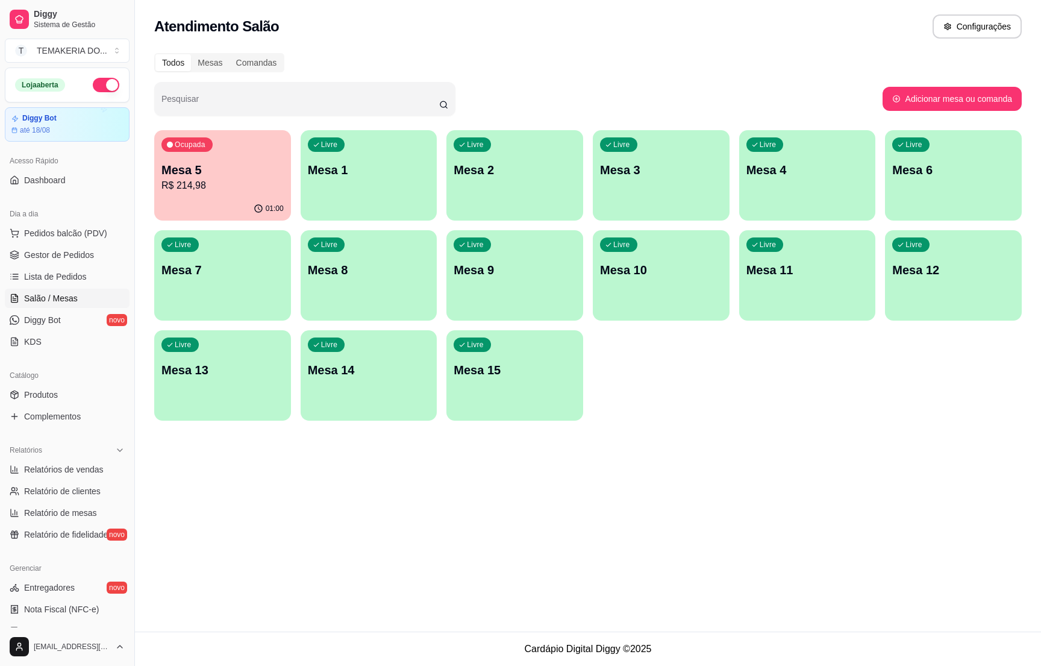
click at [213, 189] on p "R$ 214,98" at bounding box center [223, 185] width 122 height 14
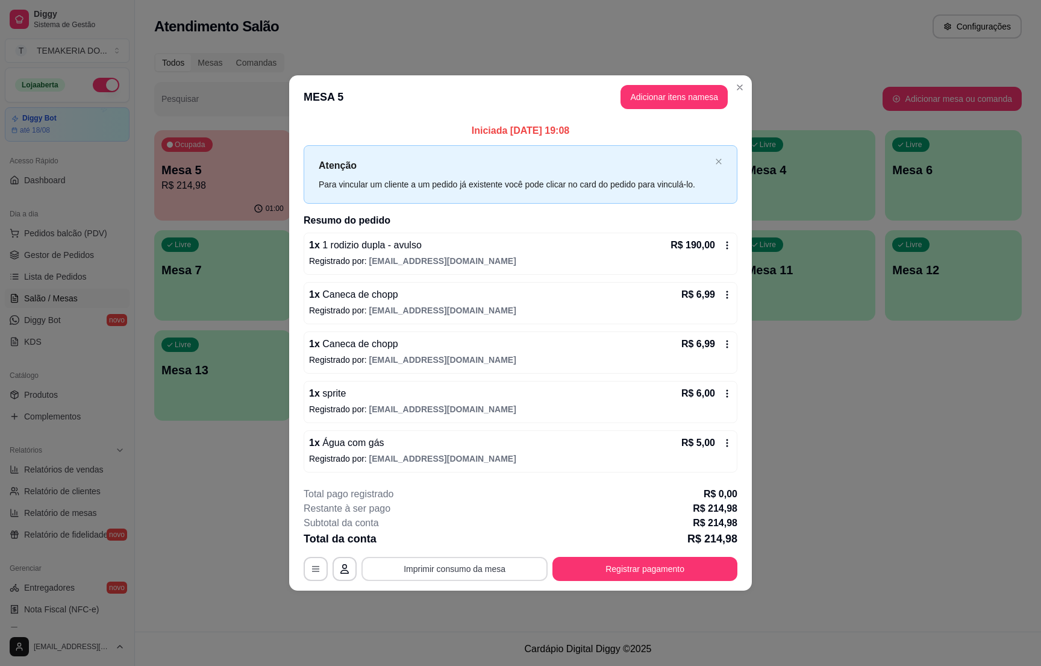
click at [476, 568] on button "Imprimir consumo da mesa" at bounding box center [455, 569] width 186 height 24
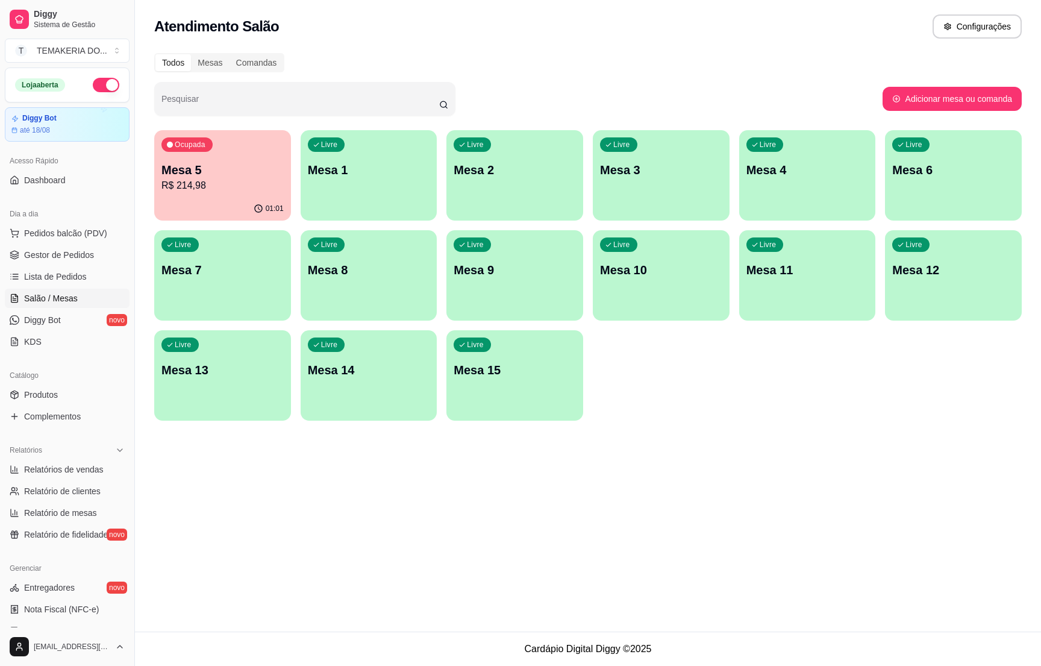
click at [199, 215] on div "01:01" at bounding box center [222, 209] width 137 height 24
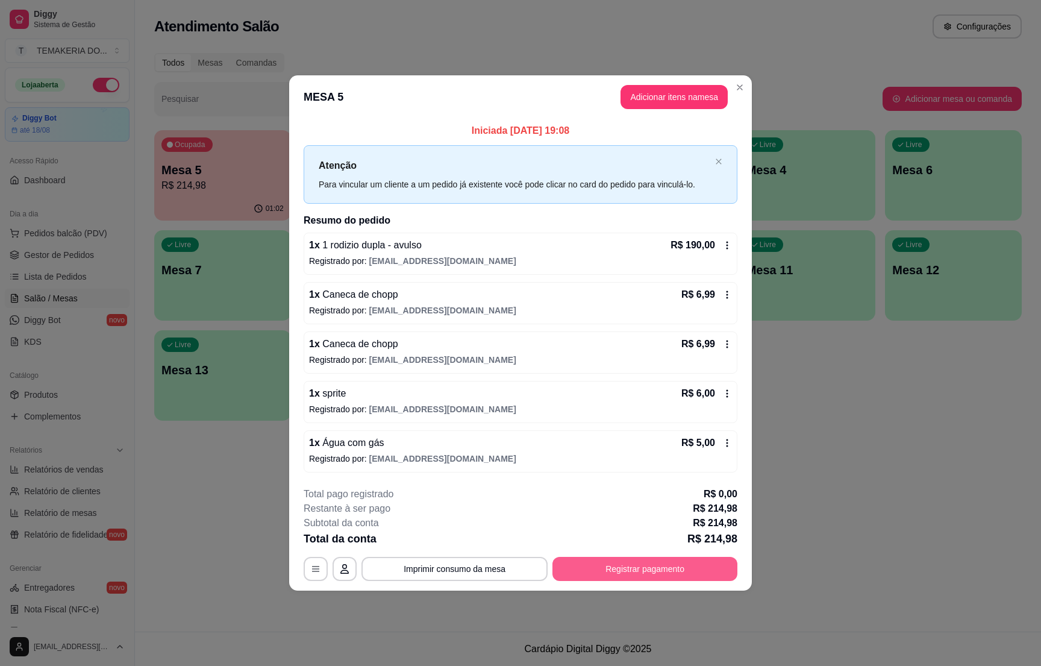
click at [624, 559] on button "Registrar pagamento" at bounding box center [645, 569] width 185 height 24
click at [615, 570] on button "Registrar pagamento" at bounding box center [646, 569] width 180 height 24
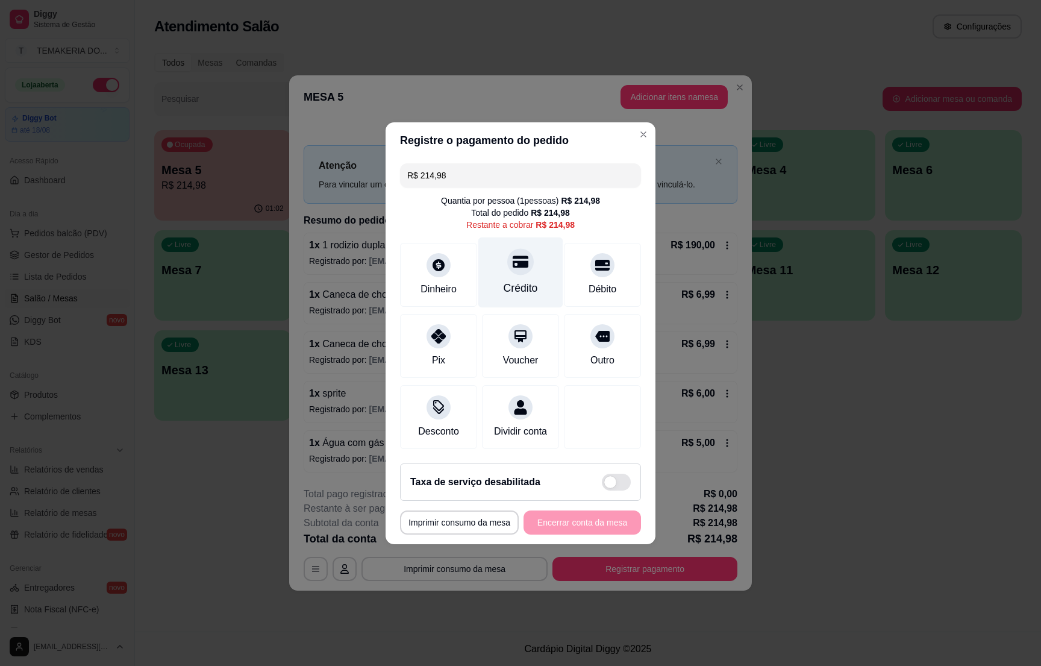
click at [503, 268] on div "Crédito" at bounding box center [521, 272] width 85 height 71
type input "R$ 0,00"
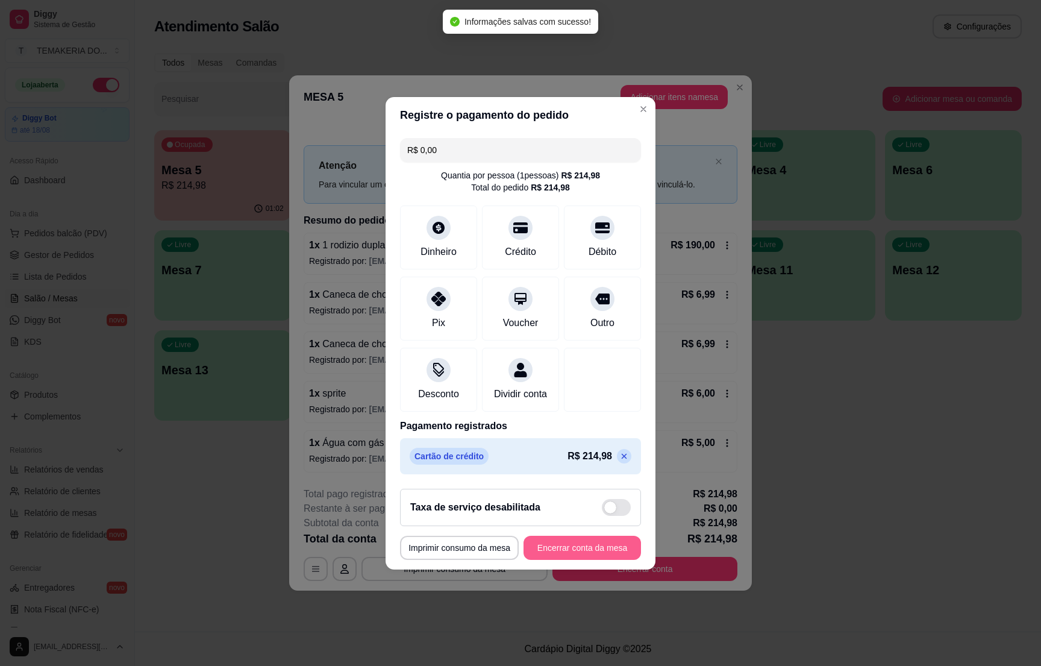
click at [546, 554] on button "Encerrar conta da mesa" at bounding box center [583, 548] width 118 height 24
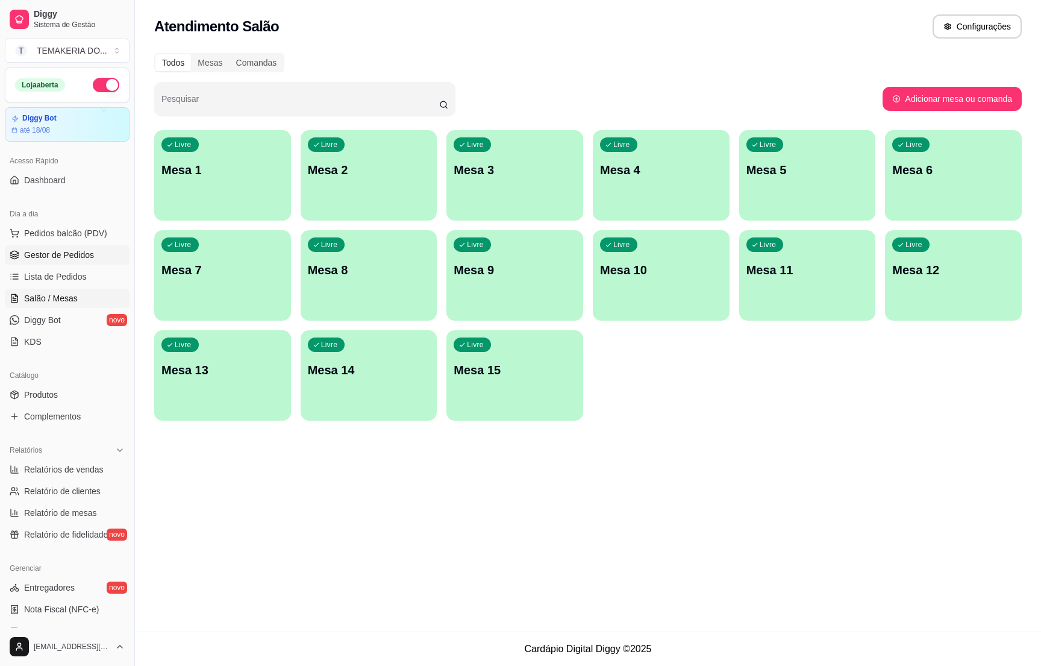
click at [77, 257] on span "Gestor de Pedidos" at bounding box center [59, 255] width 70 height 12
